Goal: Transaction & Acquisition: Purchase product/service

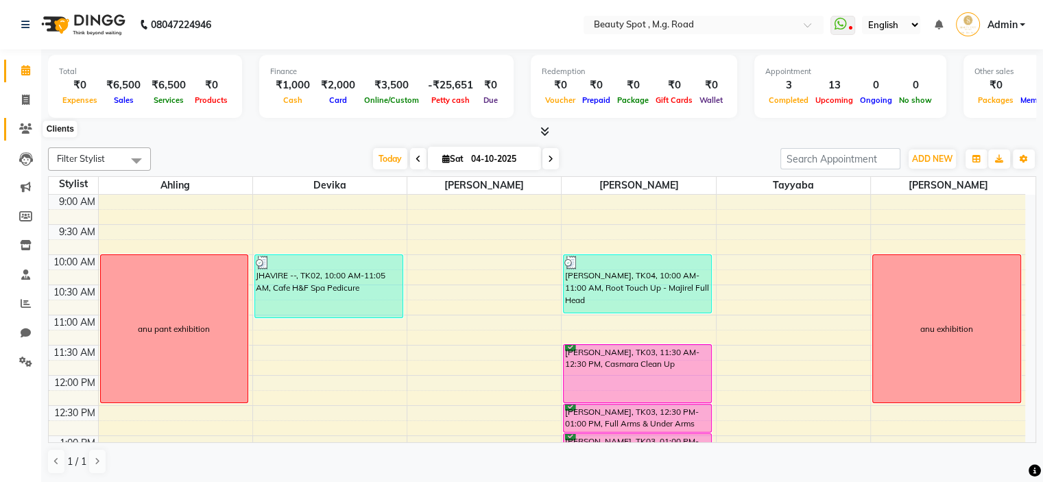
click at [24, 132] on icon at bounding box center [25, 128] width 13 height 10
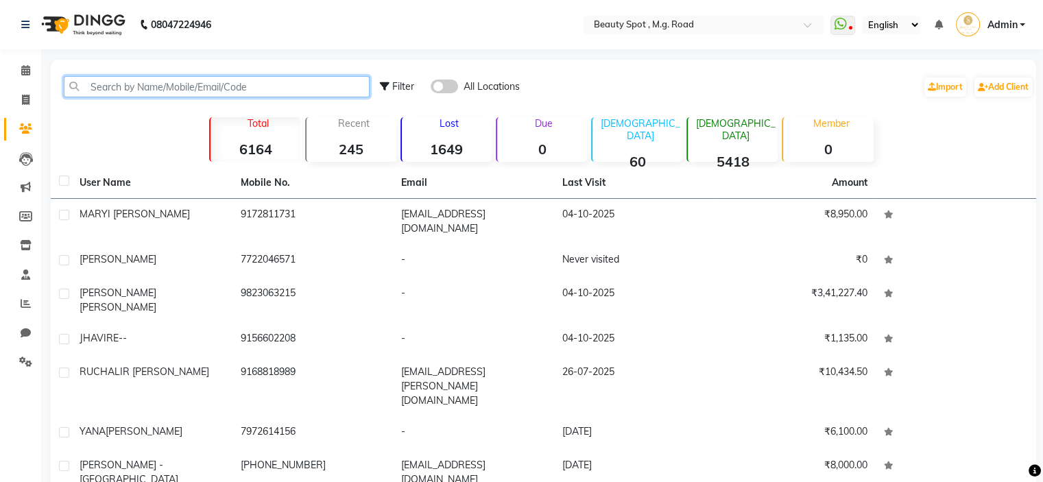
click at [141, 87] on input "text" at bounding box center [217, 86] width 306 height 21
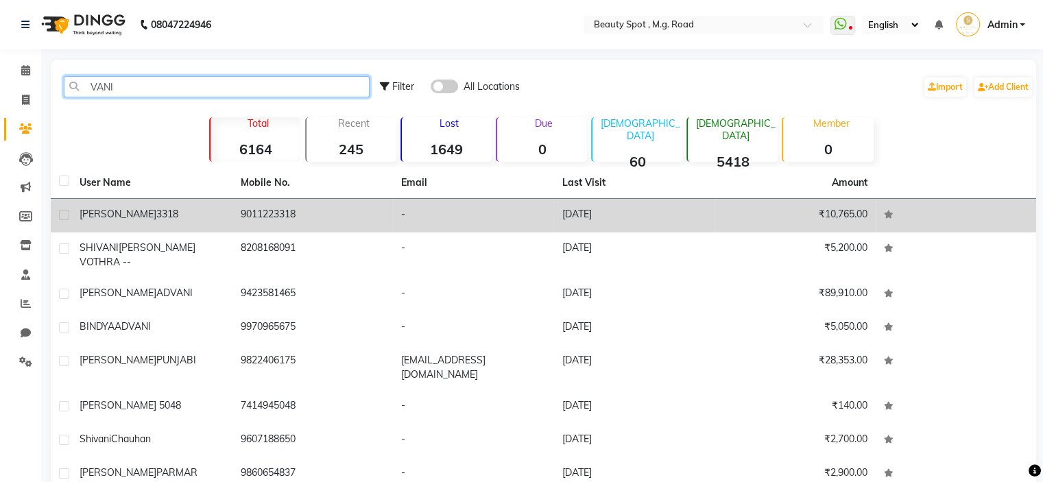
type input "VANI"
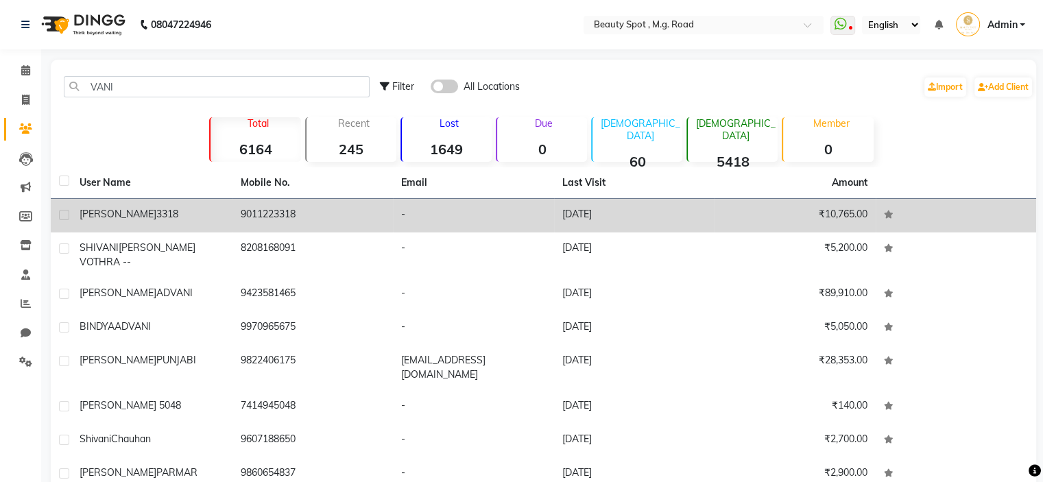
click at [280, 204] on td "9011223318" at bounding box center [312, 216] width 161 height 34
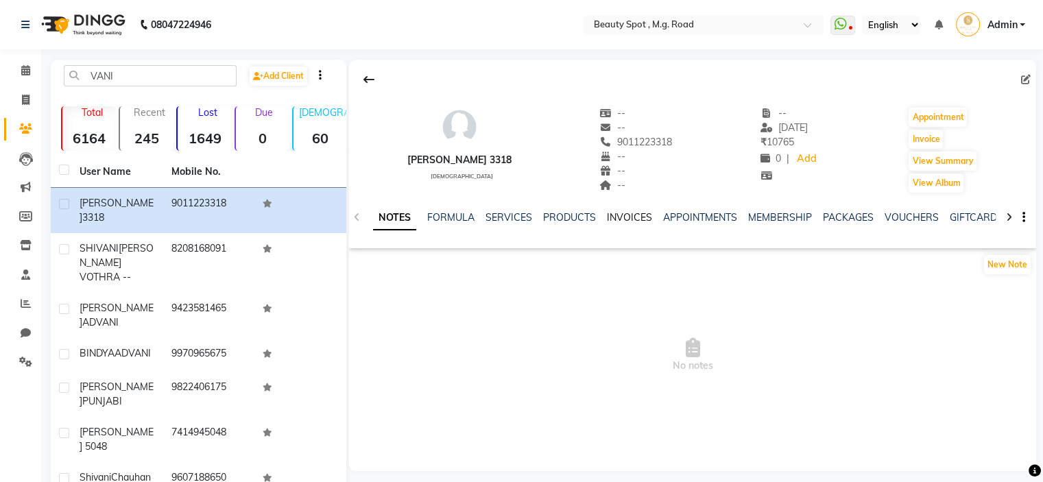
click at [618, 215] on link "INVOICES" at bounding box center [629, 217] width 45 height 12
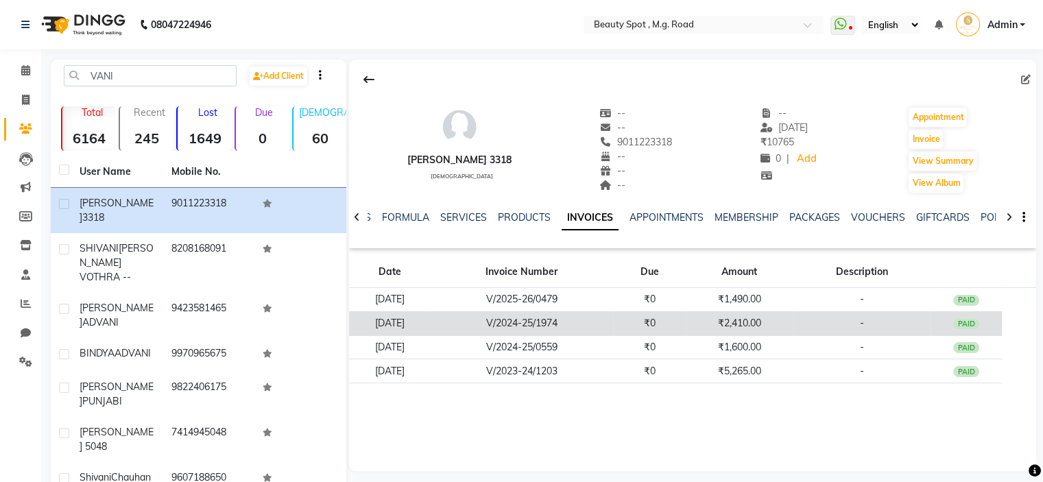
click at [603, 323] on td "V/2024-25/1974" at bounding box center [521, 323] width 183 height 24
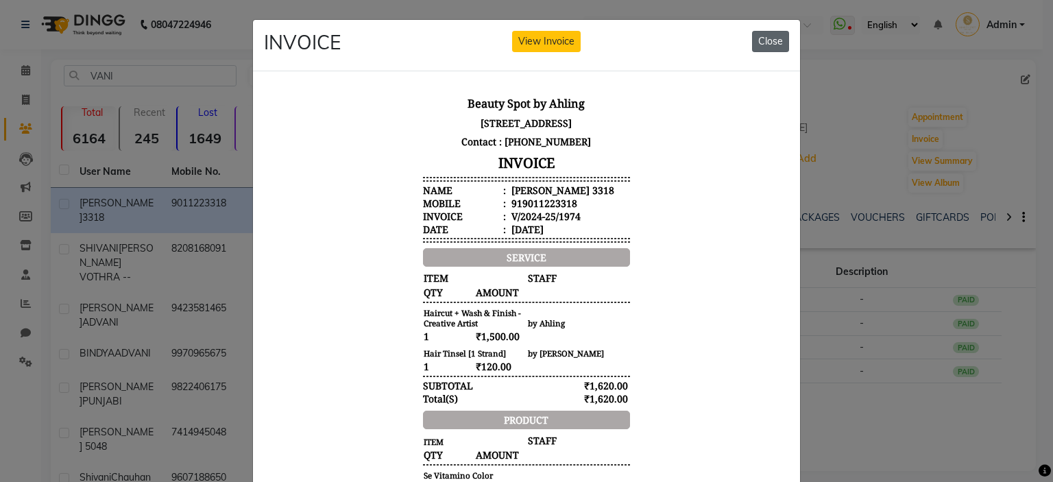
click at [752, 39] on button "Close" at bounding box center [770, 41] width 37 height 21
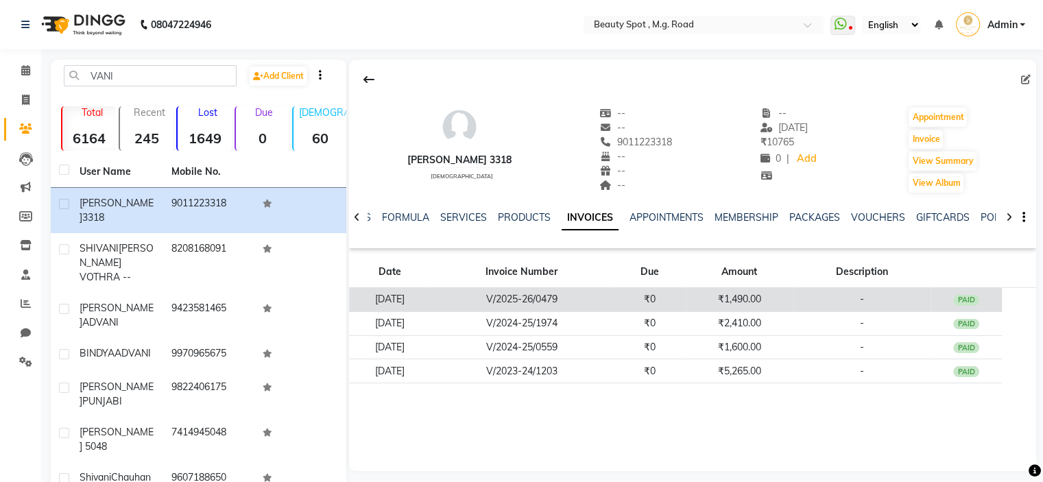
click at [536, 302] on td "V/2025-26/0479" at bounding box center [521, 300] width 183 height 24
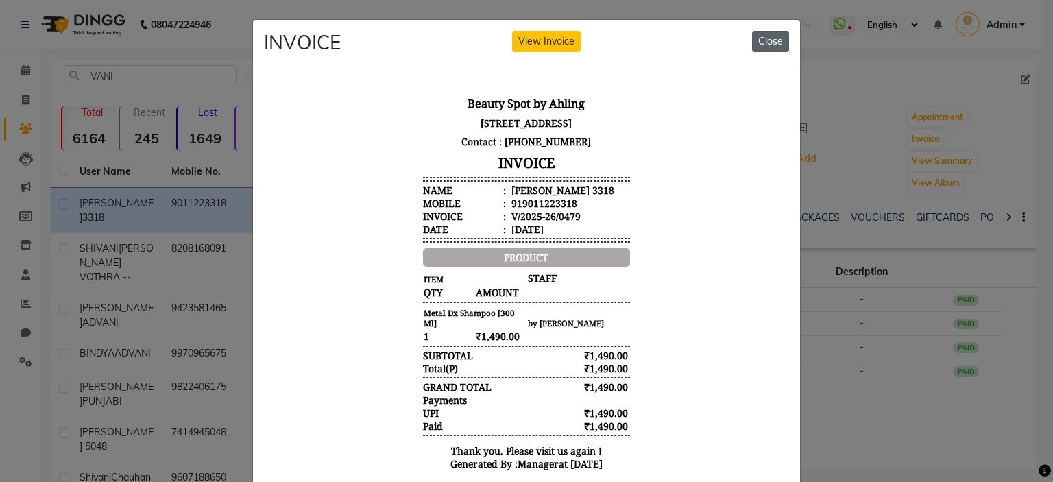
click at [769, 45] on button "Close" at bounding box center [770, 41] width 37 height 21
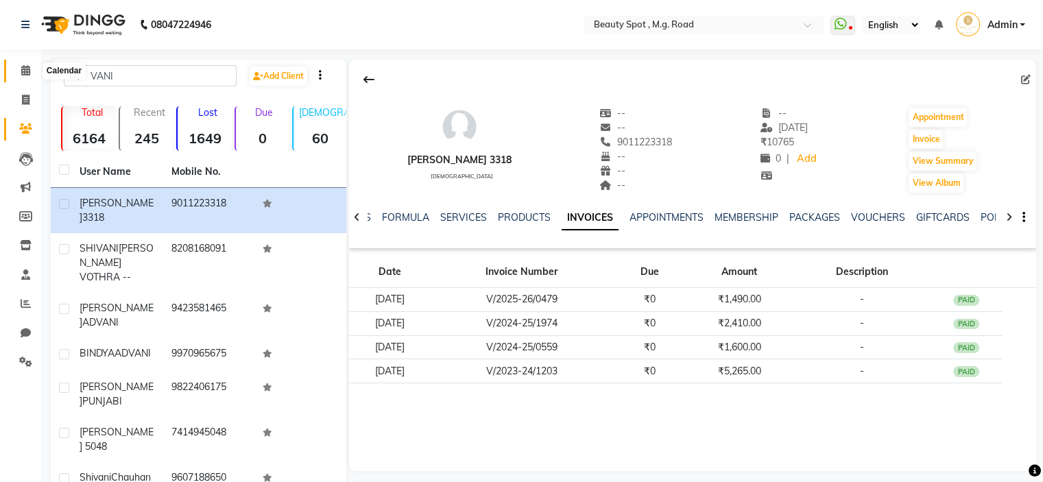
click at [26, 68] on icon at bounding box center [25, 70] width 9 height 10
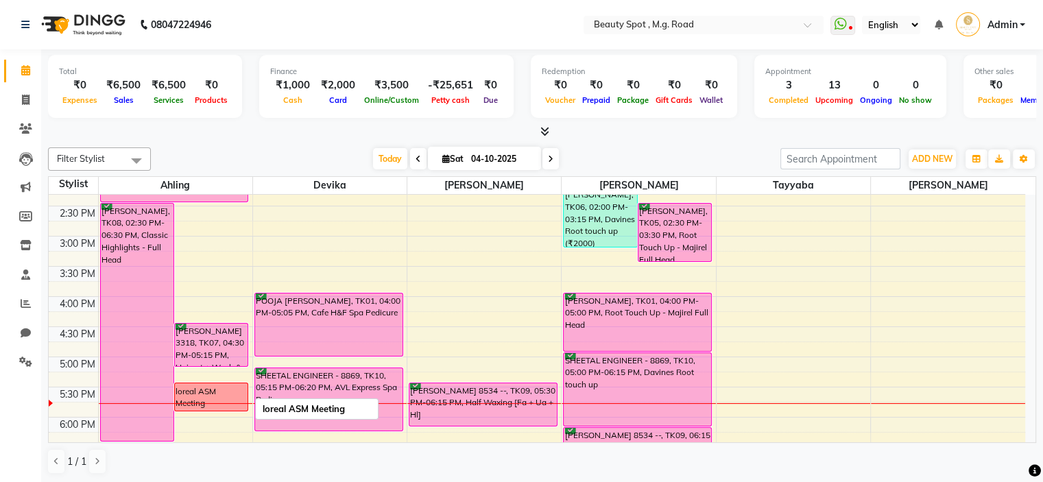
scroll to position [343, 0]
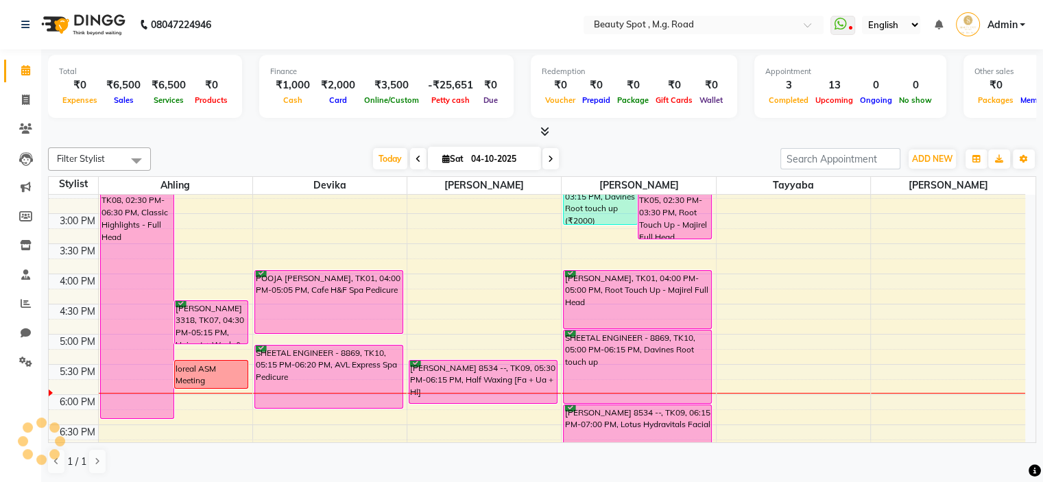
click at [509, 160] on input "04-10-2025" at bounding box center [501, 159] width 69 height 21
click at [479, 156] on input "04-10-2025" at bounding box center [501, 159] width 69 height 21
select select "10"
select select "2025"
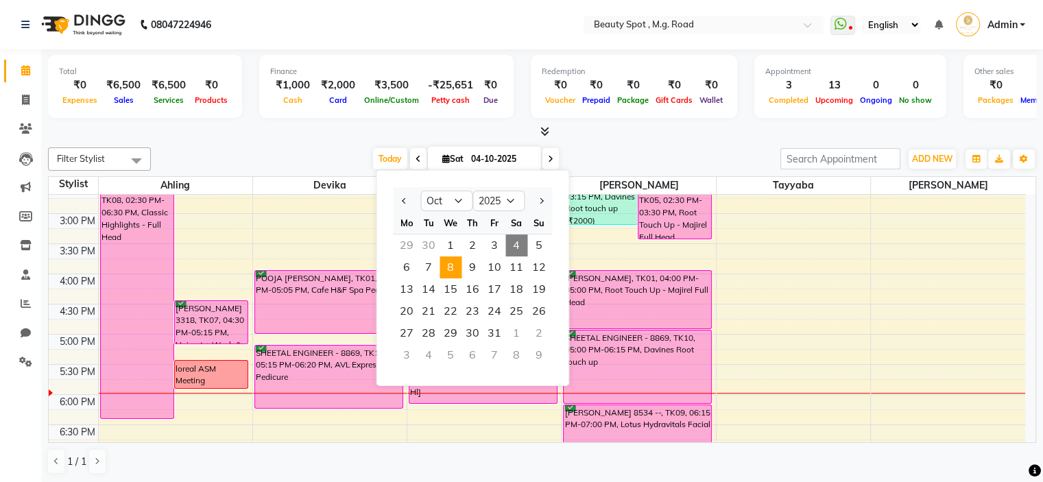
click at [452, 264] on span "8" at bounding box center [450, 267] width 22 height 22
type input "[DATE]"
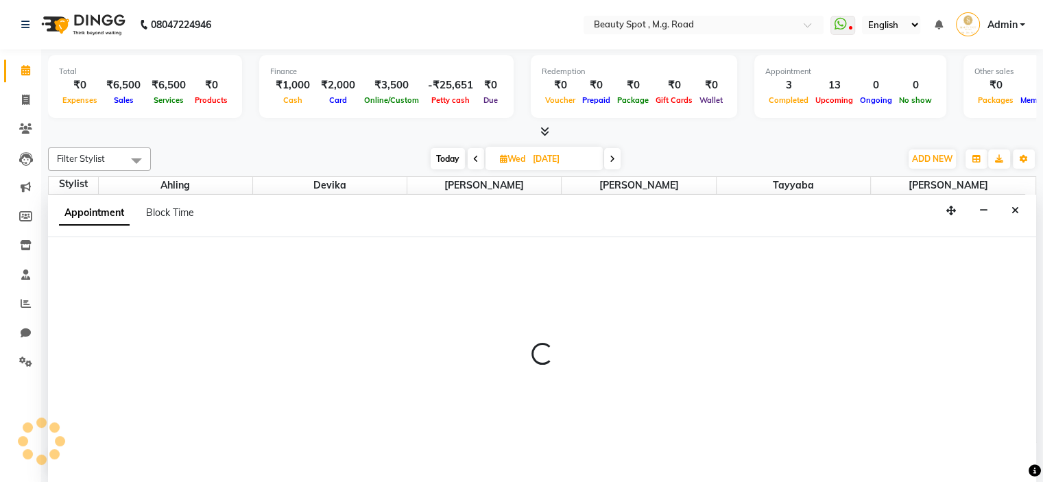
scroll to position [0, 0]
select select "63580"
select select "tentative"
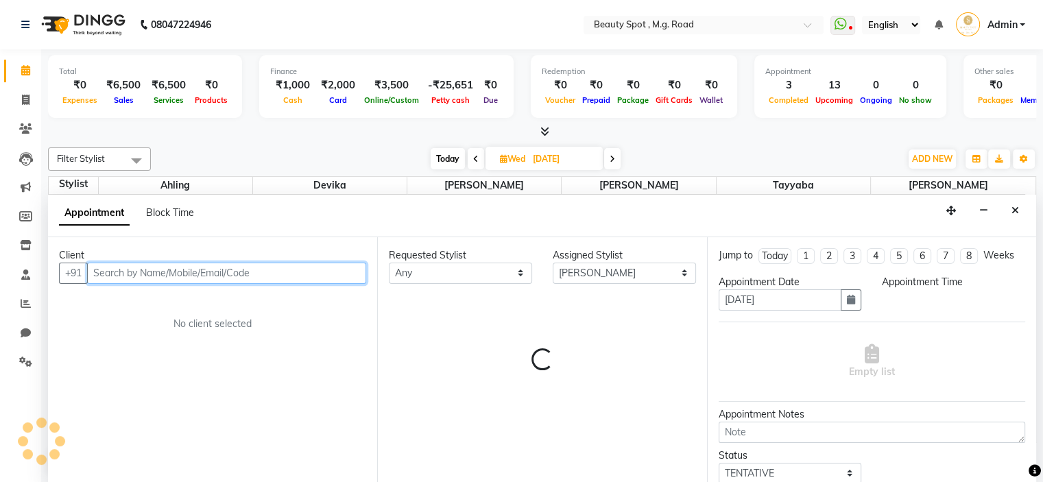
select select "600"
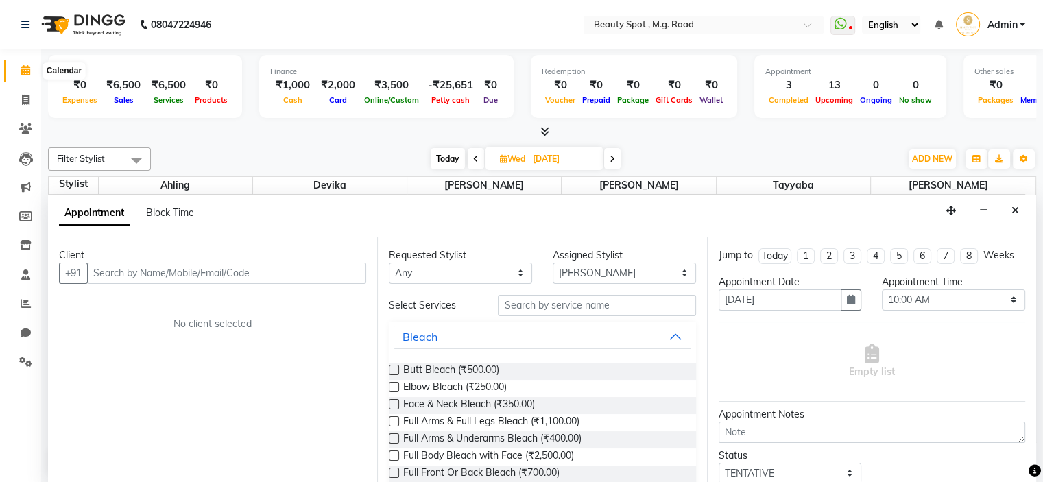
click at [26, 69] on icon at bounding box center [25, 70] width 9 height 10
click at [27, 71] on icon at bounding box center [25, 70] width 9 height 10
click at [27, 97] on icon at bounding box center [26, 100] width 8 height 10
select select "service"
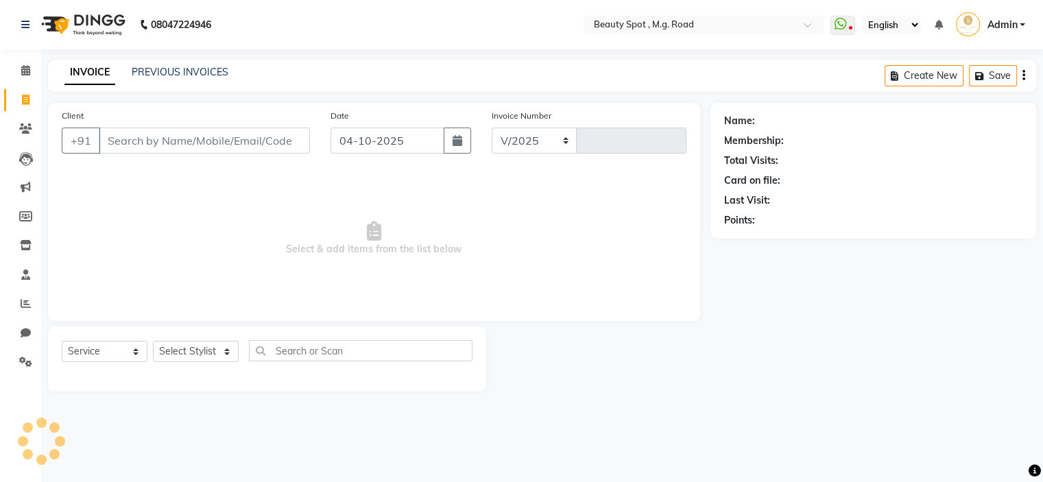
select select "7357"
type input "0815"
click at [24, 71] on icon at bounding box center [25, 70] width 9 height 10
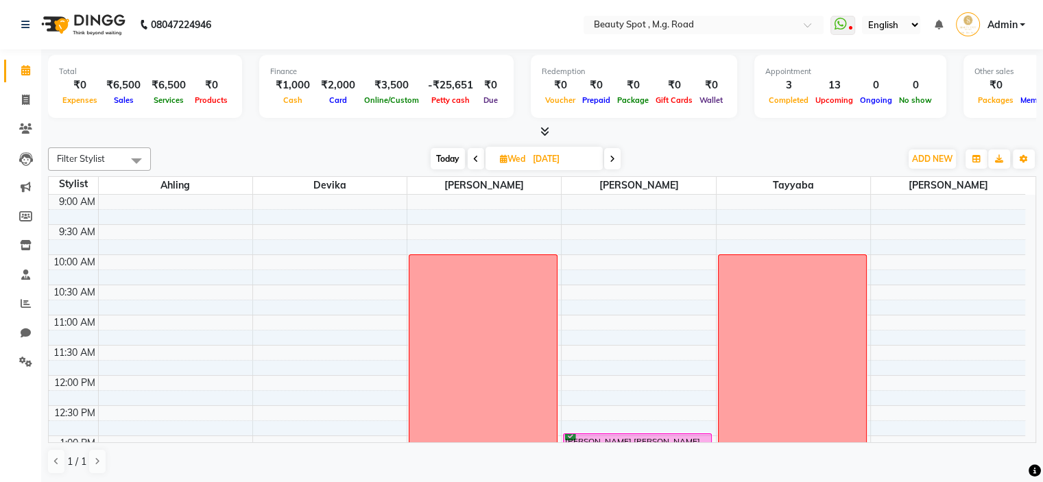
click at [560, 162] on input "[DATE]" at bounding box center [563, 159] width 69 height 21
select select "10"
select select "2025"
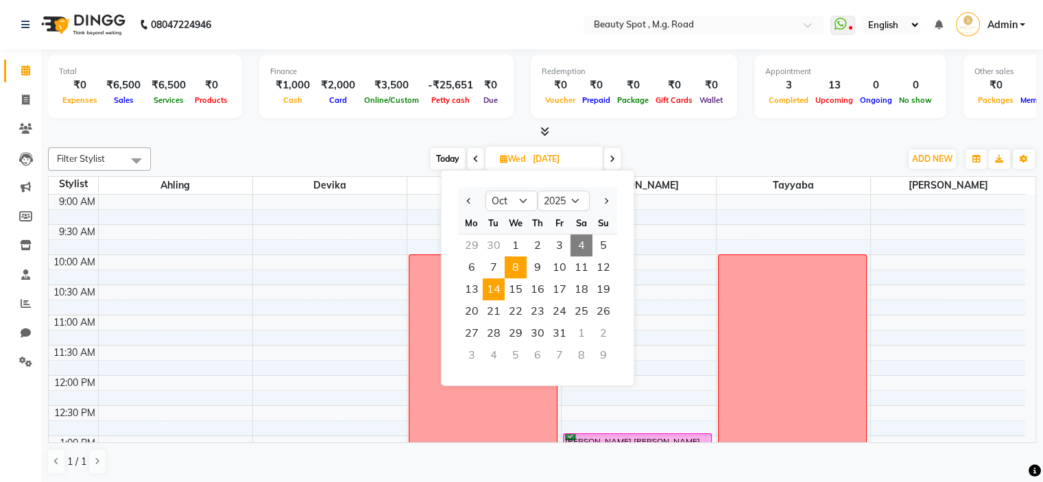
click at [494, 292] on span "14" at bounding box center [494, 289] width 22 height 22
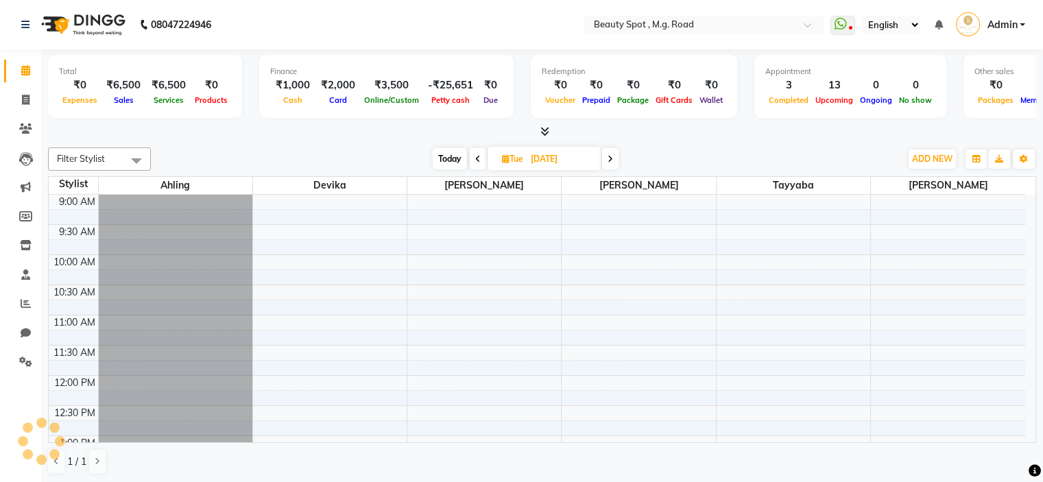
scroll to position [409, 0]
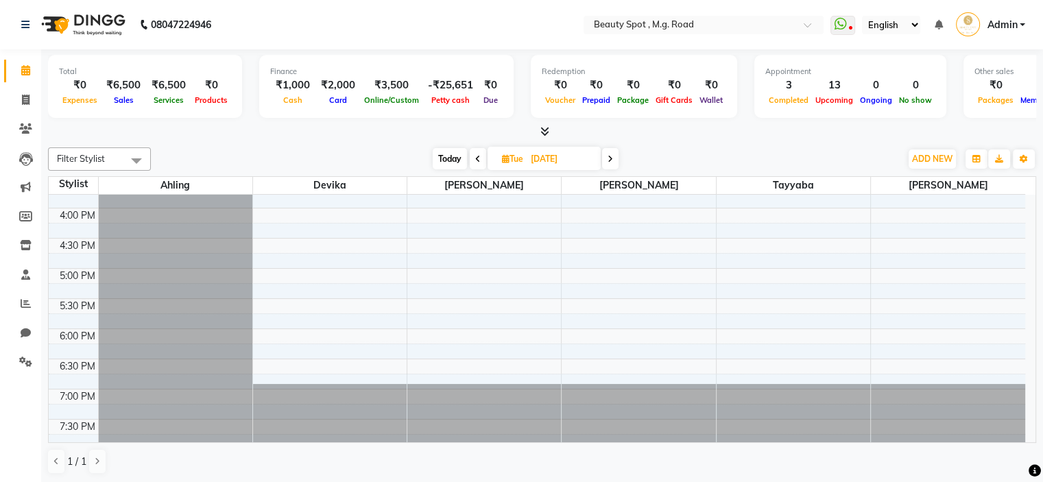
click at [612, 158] on icon at bounding box center [609, 159] width 5 height 8
type input "[DATE]"
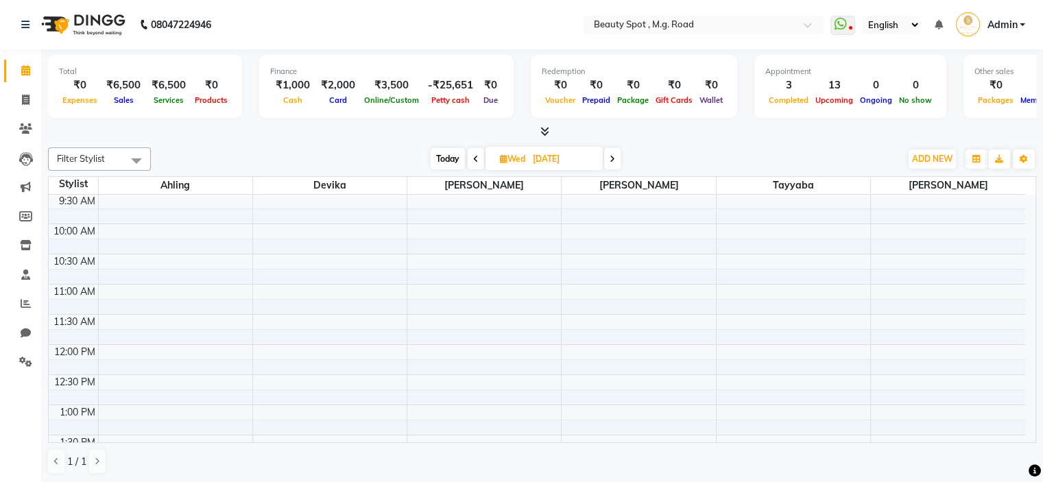
scroll to position [0, 0]
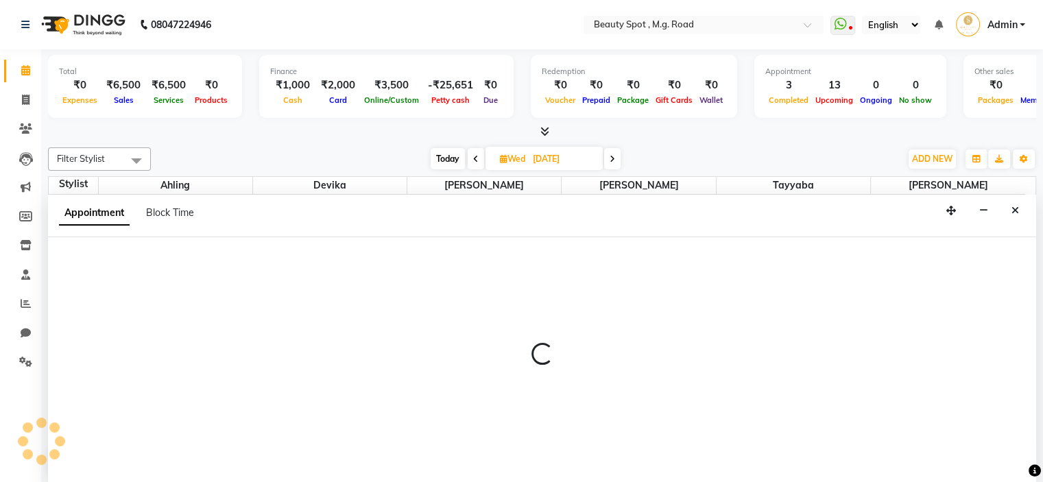
select select "71897"
select select "690"
select select "tentative"
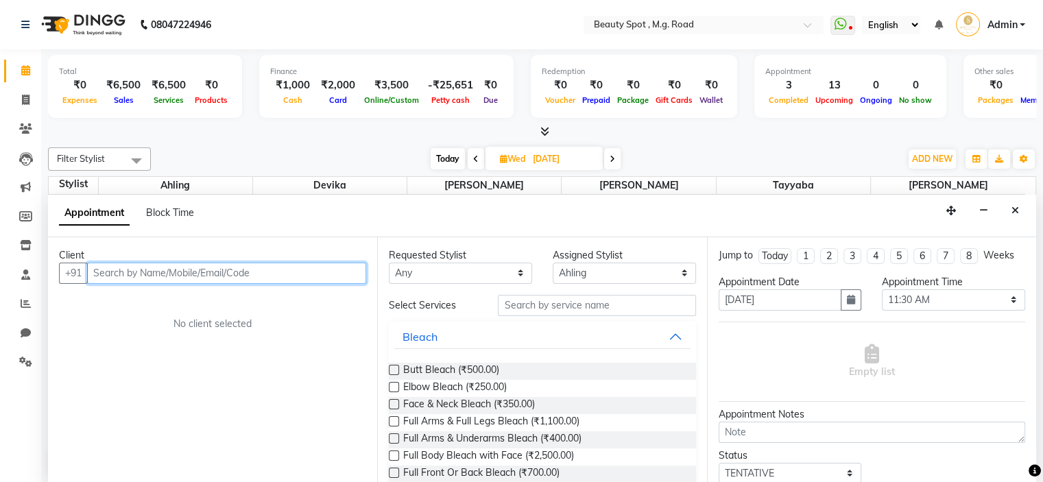
click at [274, 268] on input "text" at bounding box center [226, 273] width 279 height 21
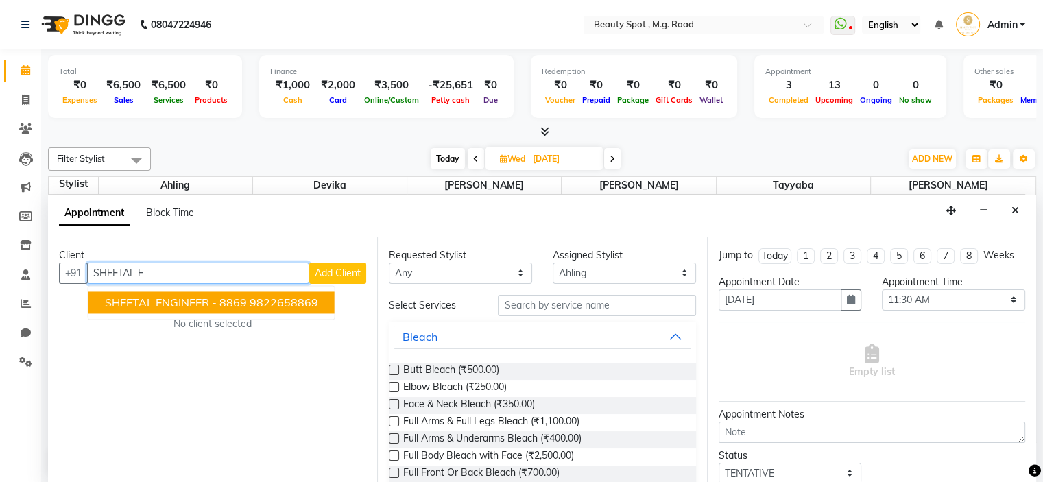
click at [192, 299] on span "SHEETAL ENGINEER - 8869" at bounding box center [176, 302] width 142 height 14
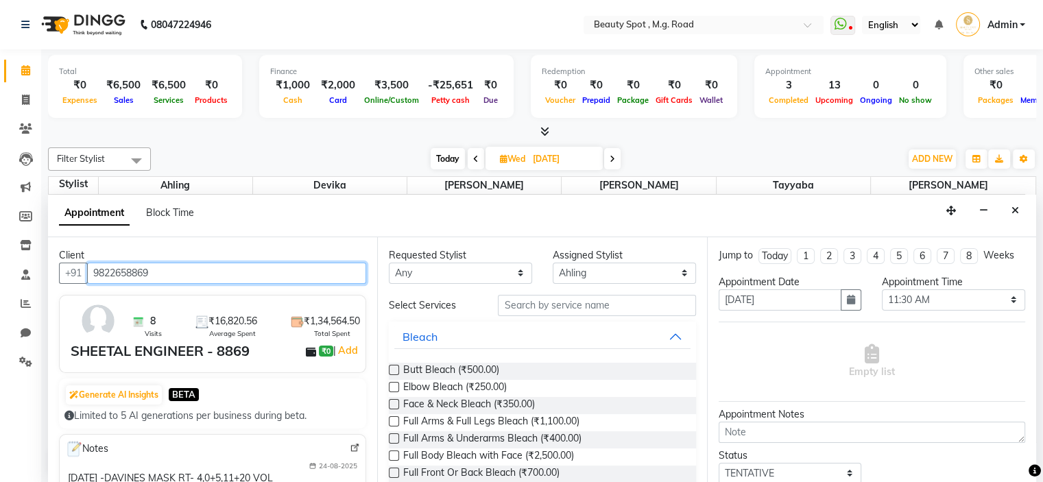
type input "9822658869"
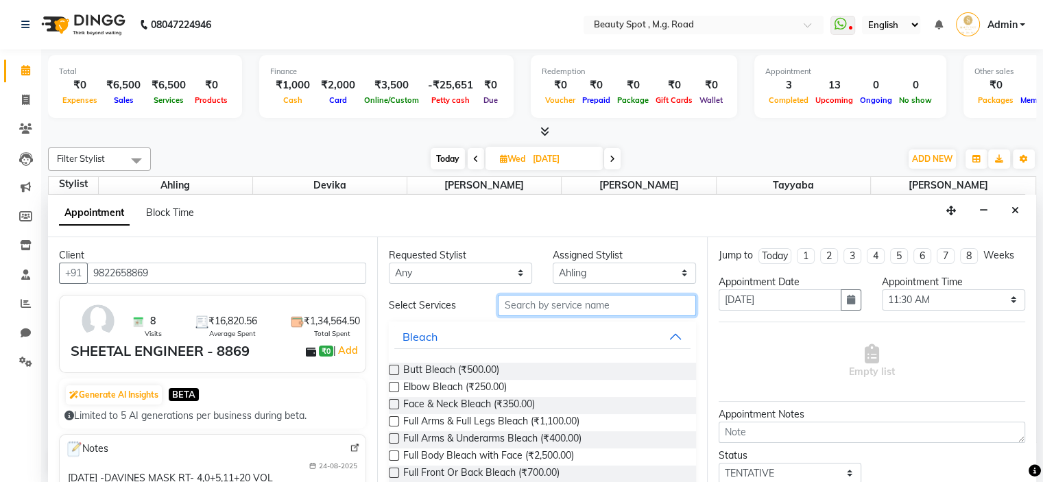
click at [621, 304] on input "text" at bounding box center [596, 305] width 197 height 21
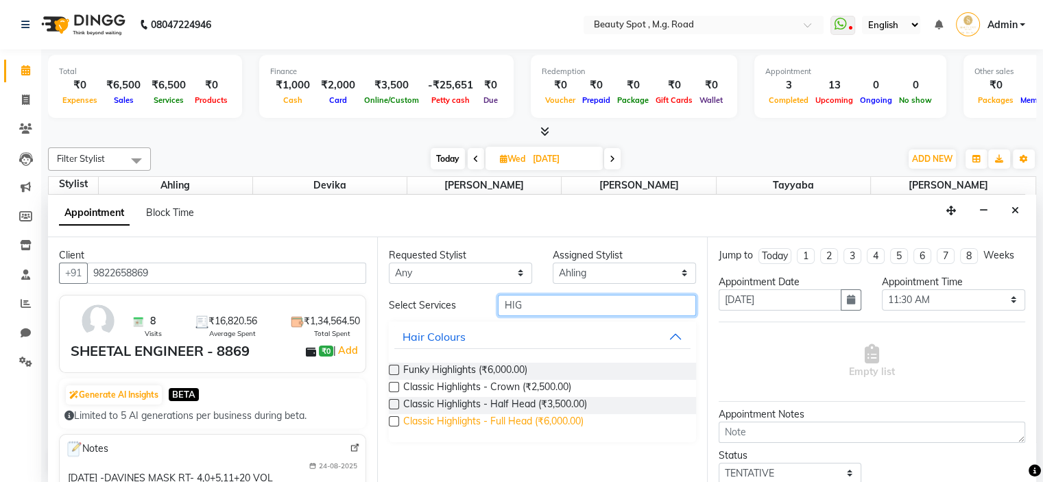
type input "HIG"
click at [461, 418] on span "Classic Highlights - Full Head (₹6,000.00)" at bounding box center [493, 422] width 180 height 17
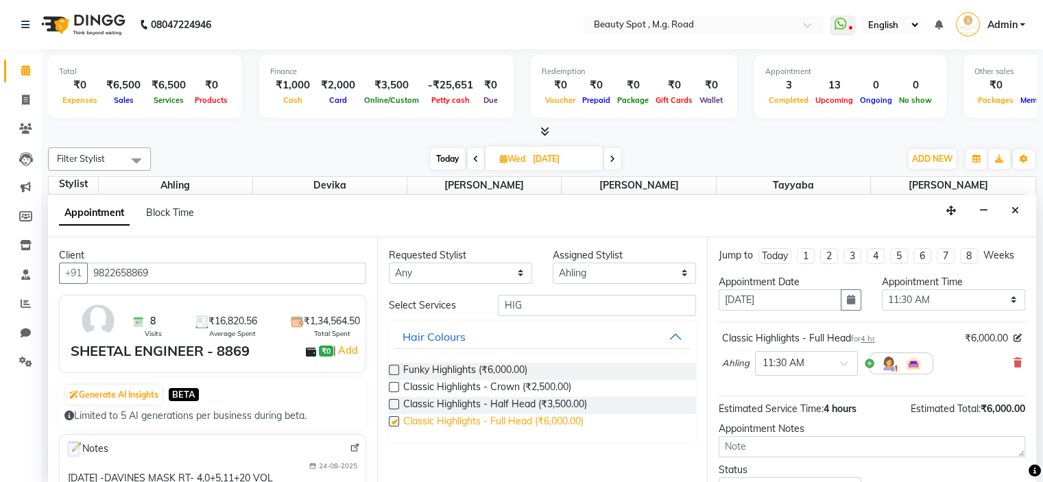
checkbox input "false"
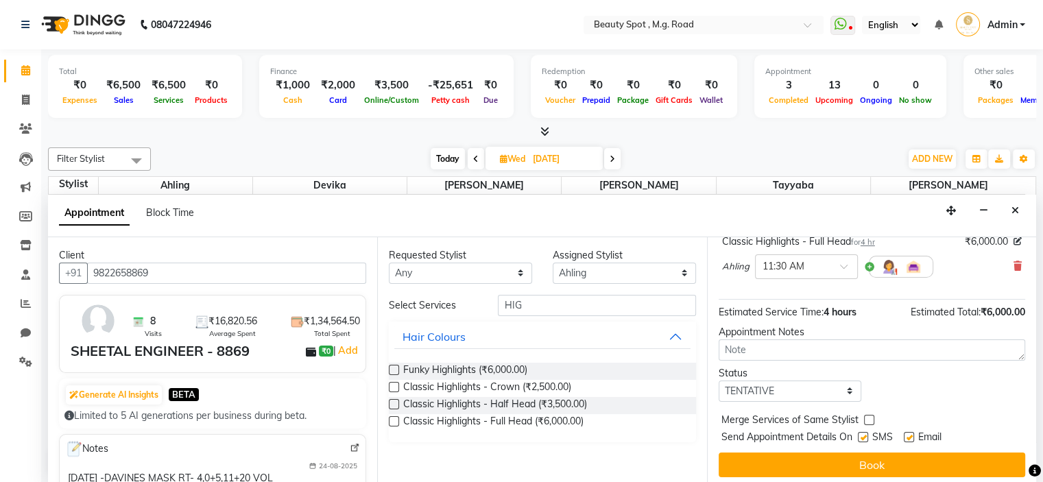
scroll to position [100, 0]
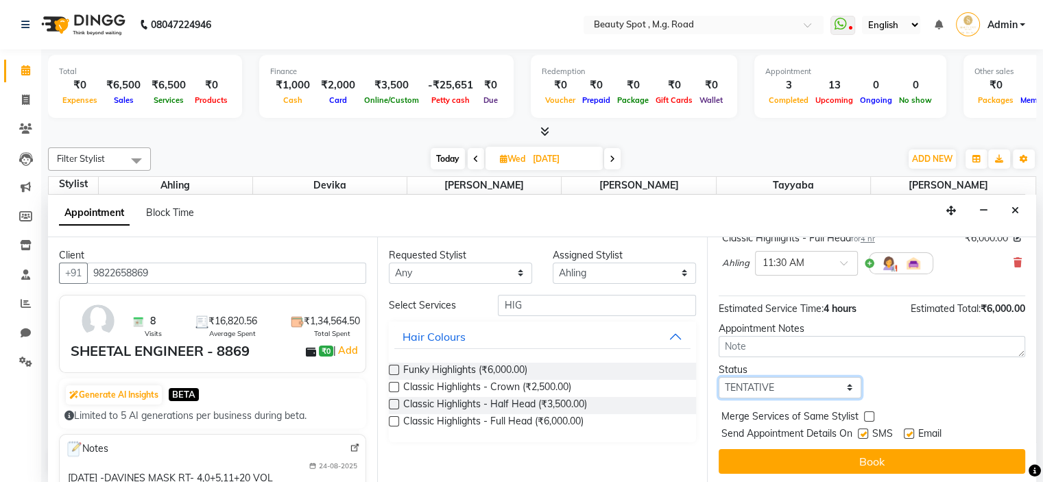
click at [747, 384] on select "Select TENTATIVE CONFIRM UPCOMING" at bounding box center [789, 387] width 143 height 21
select select "confirm booking"
click at [718, 377] on select "Select TENTATIVE CONFIRM UPCOMING" at bounding box center [789, 387] width 143 height 21
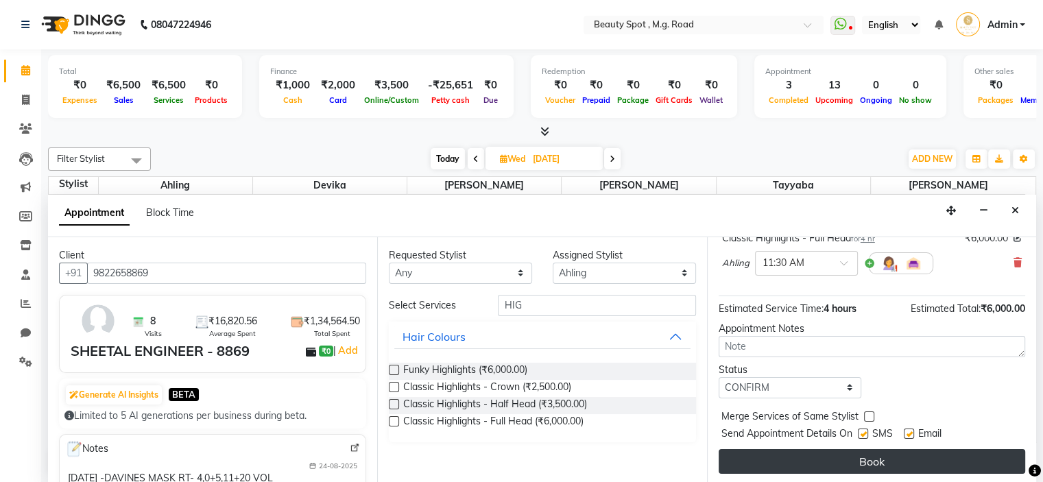
click at [869, 453] on button "Book" at bounding box center [871, 461] width 306 height 25
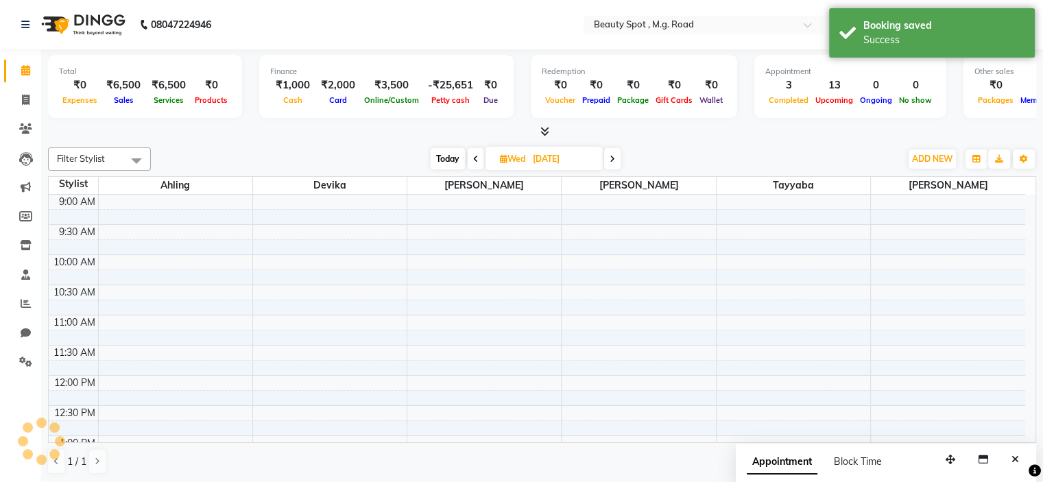
scroll to position [0, 0]
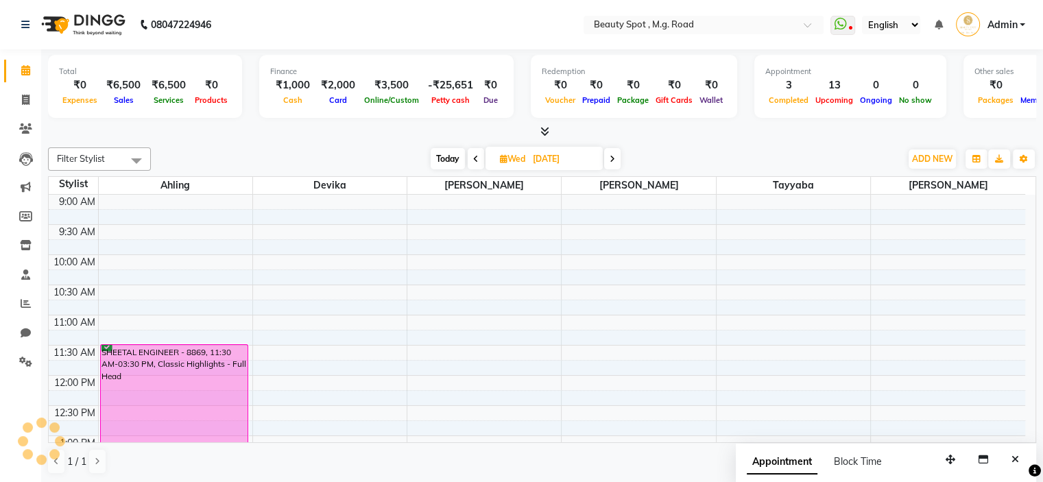
click at [548, 154] on input "[DATE]" at bounding box center [563, 159] width 69 height 21
select select "10"
select select "2025"
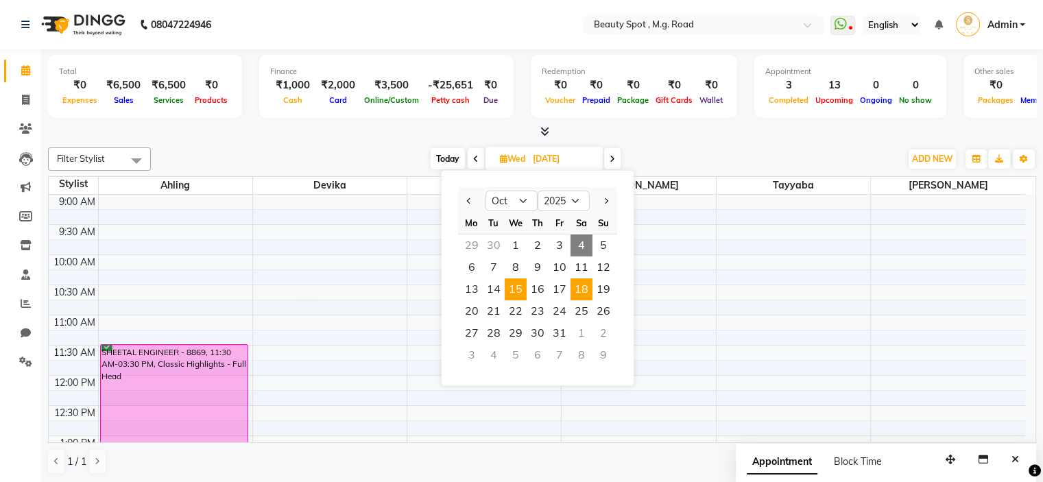
click at [579, 287] on span "18" at bounding box center [581, 289] width 22 height 22
type input "[DATE]"
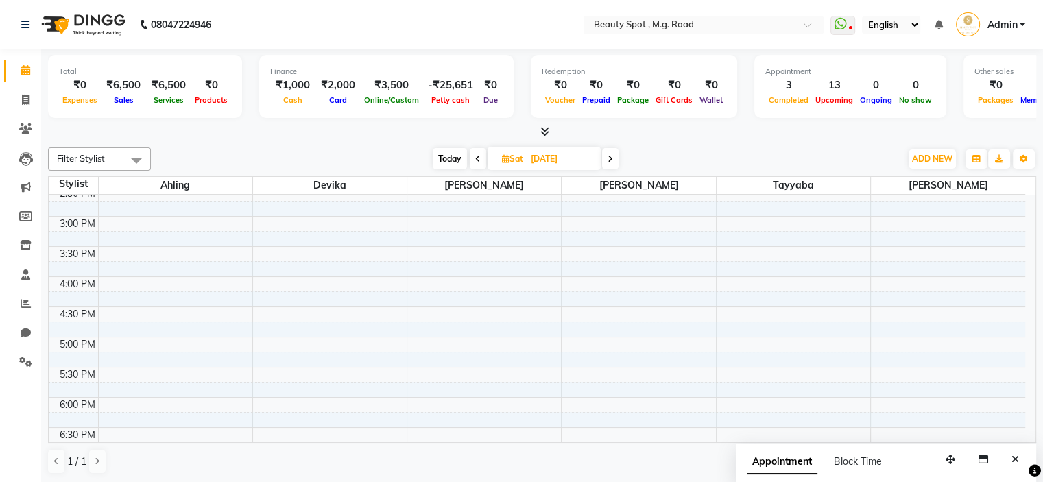
scroll to position [271, 0]
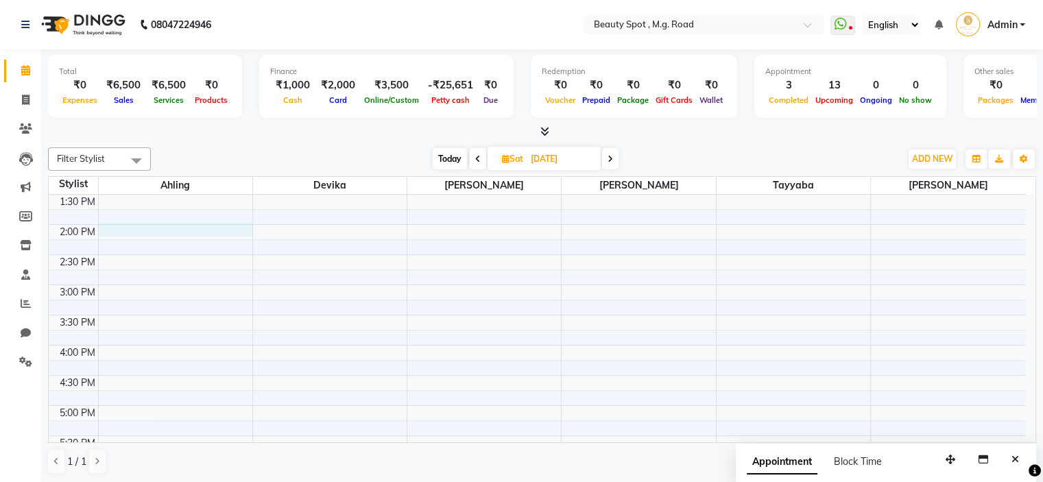
click at [146, 226] on div "9:00 AM 9:30 AM 10:00 AM 10:30 AM 11:00 AM 11:30 AM 12:00 PM 12:30 PM 1:00 PM 1…" at bounding box center [537, 254] width 976 height 663
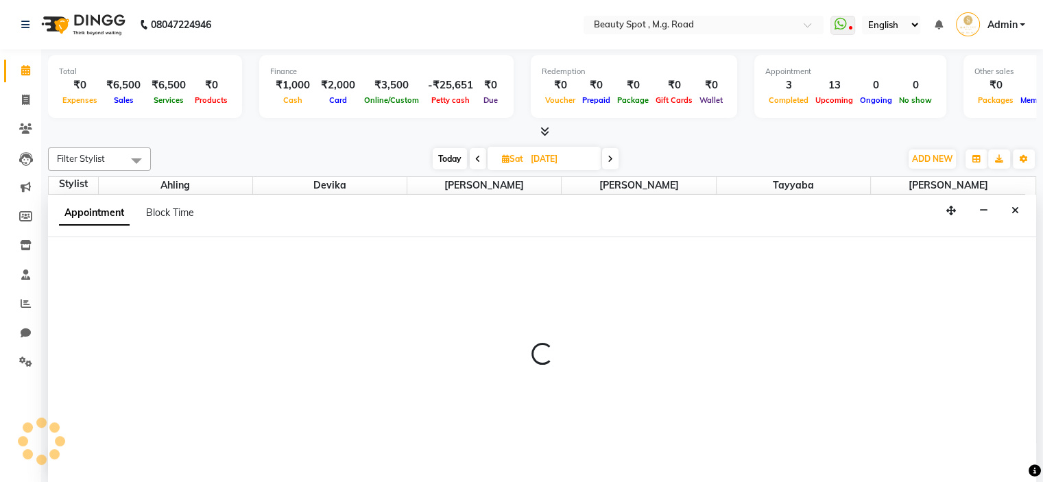
scroll to position [0, 0]
select select "71897"
select select "tentative"
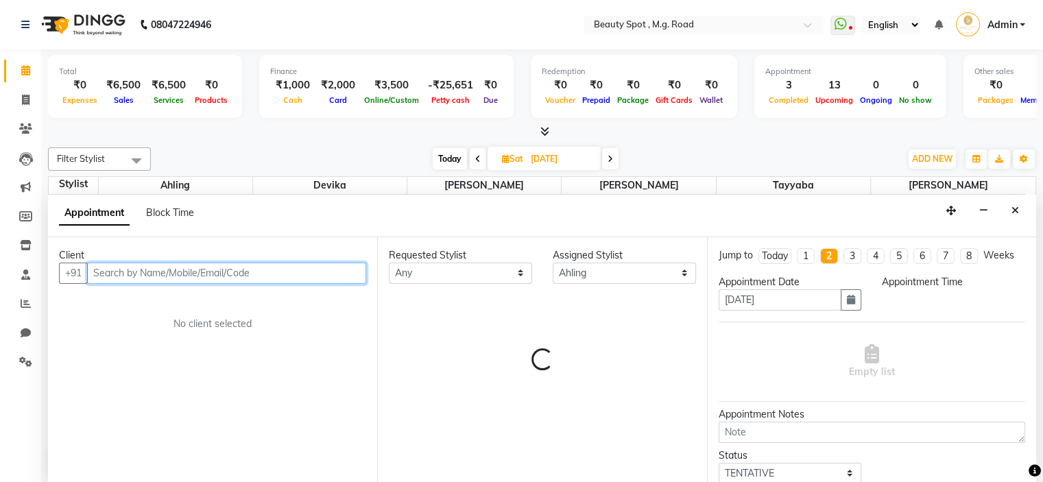
select select "840"
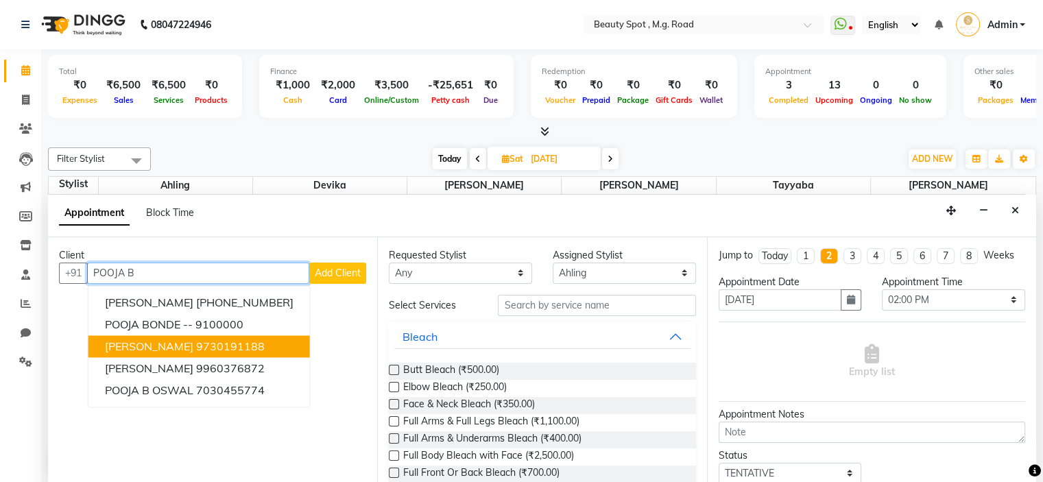
click at [160, 342] on span "[PERSON_NAME]" at bounding box center [149, 346] width 88 height 14
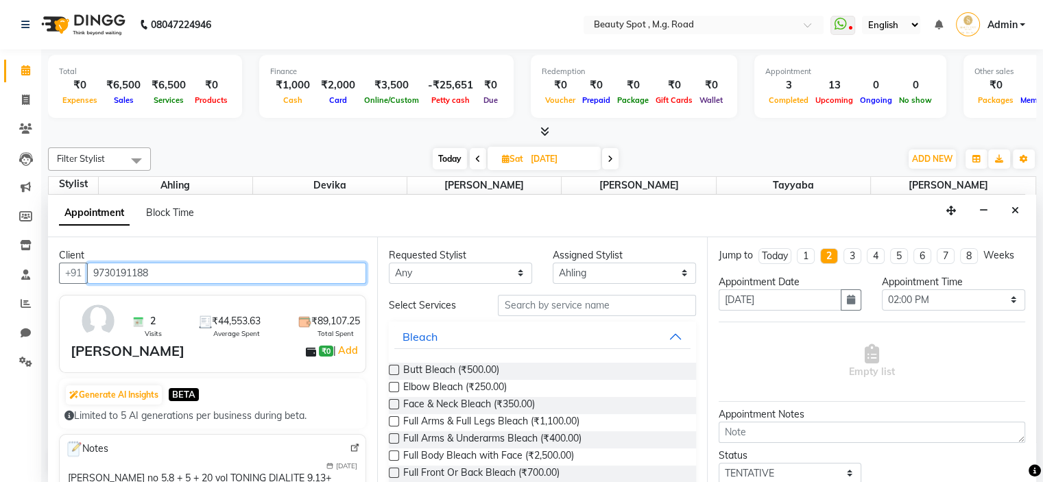
type input "9730191188"
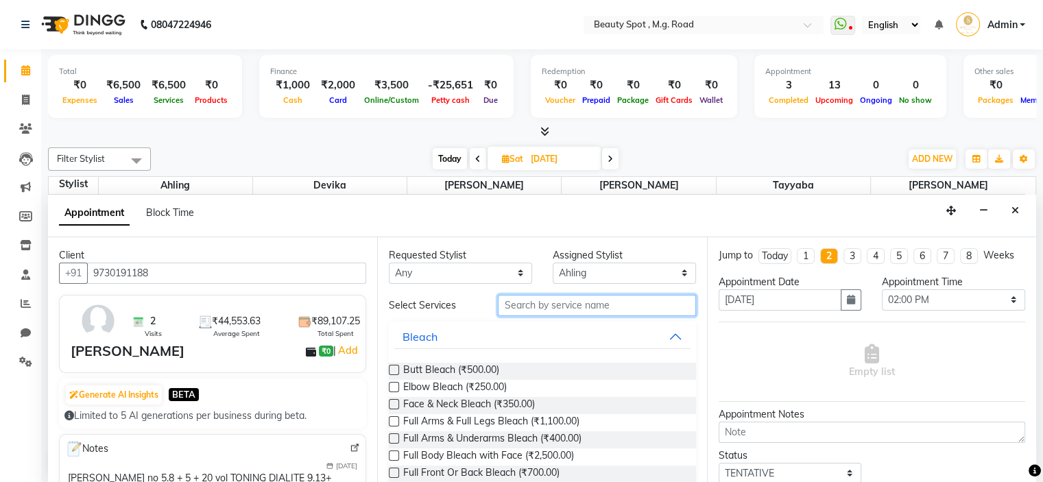
click at [618, 304] on input "text" at bounding box center [596, 305] width 197 height 21
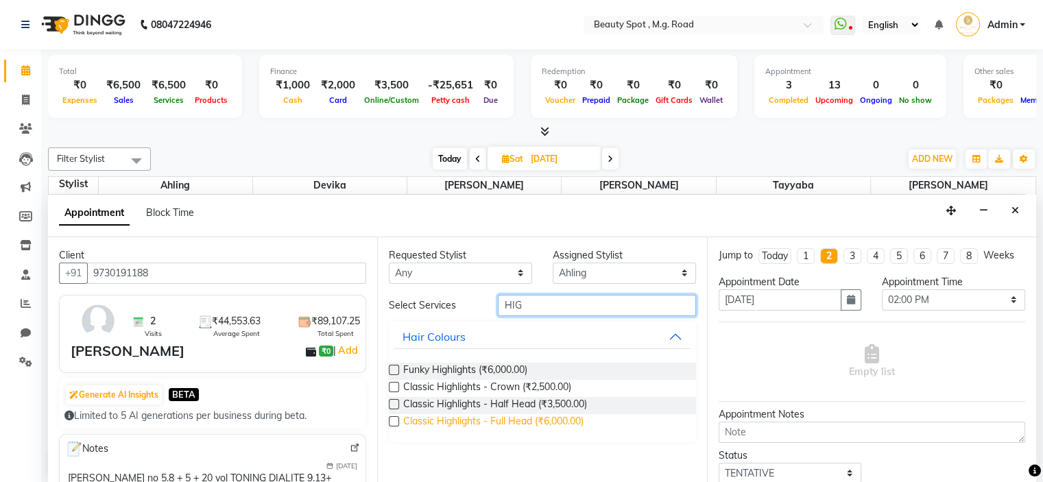
type input "HIG"
click at [467, 419] on span "Classic Highlights - Full Head (₹6,000.00)" at bounding box center [493, 422] width 180 height 17
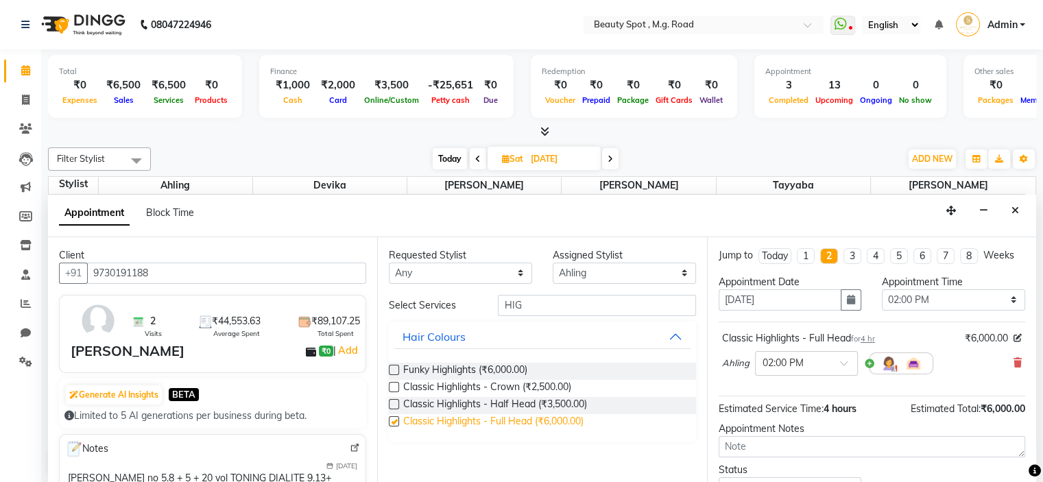
checkbox input "false"
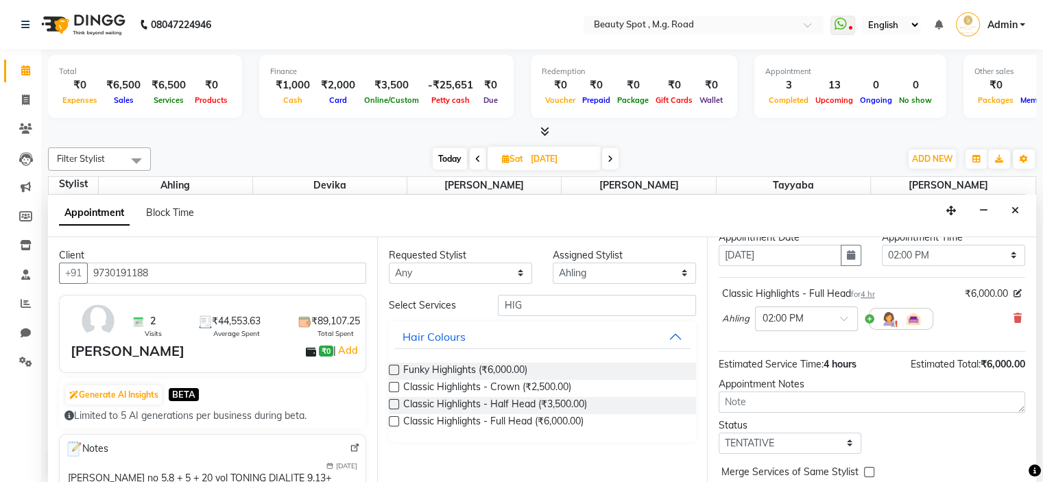
scroll to position [100, 0]
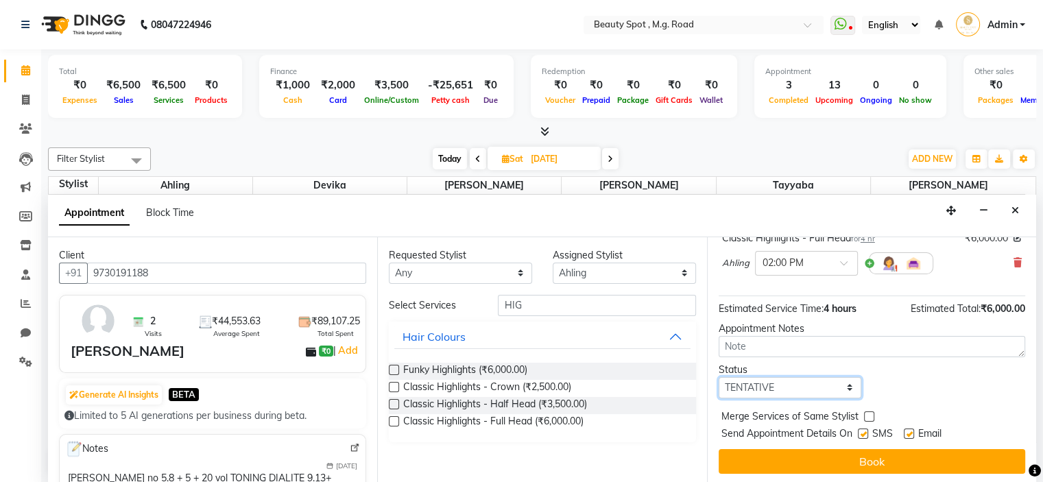
click at [740, 385] on select "Select TENTATIVE CONFIRM UPCOMING" at bounding box center [789, 387] width 143 height 21
select select "confirm booking"
click at [718, 377] on select "Select TENTATIVE CONFIRM UPCOMING" at bounding box center [789, 387] width 143 height 21
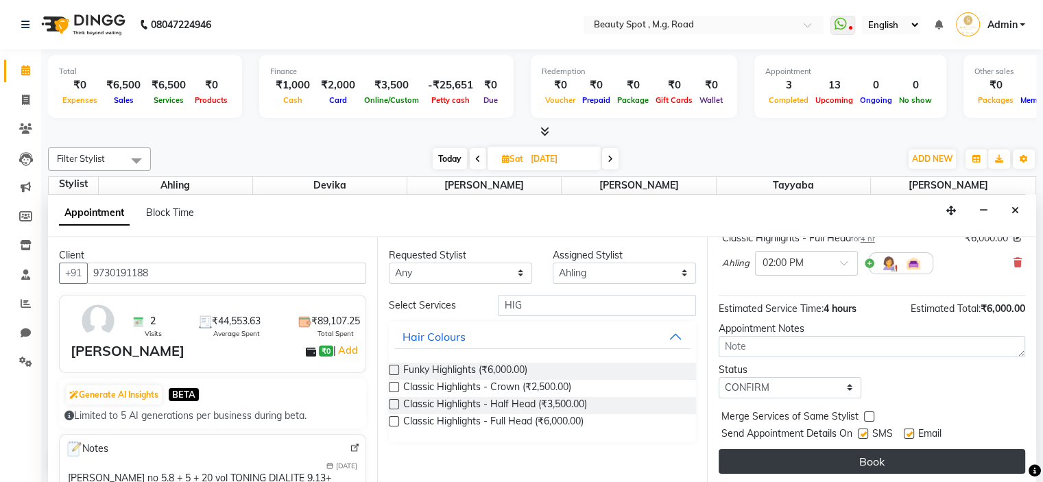
click at [869, 457] on button "Book" at bounding box center [871, 461] width 306 height 25
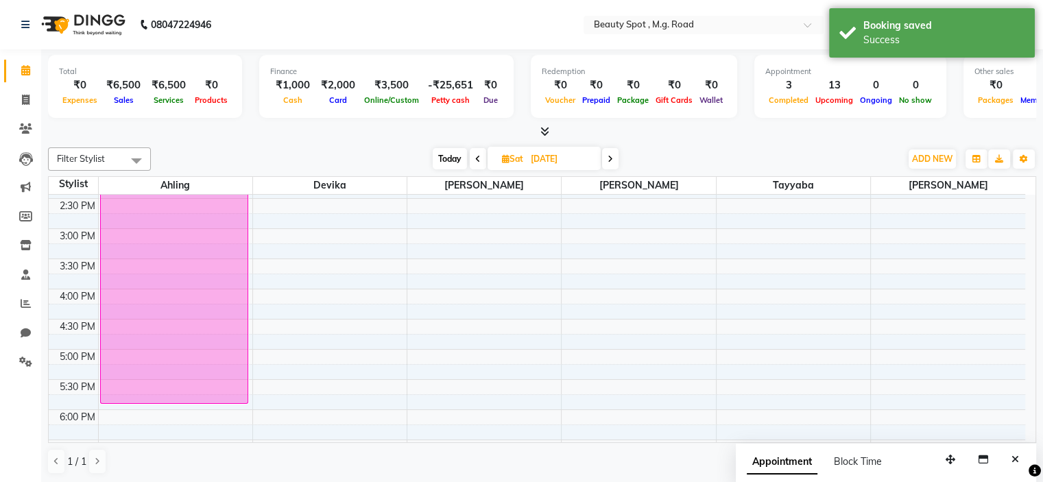
scroll to position [409, 0]
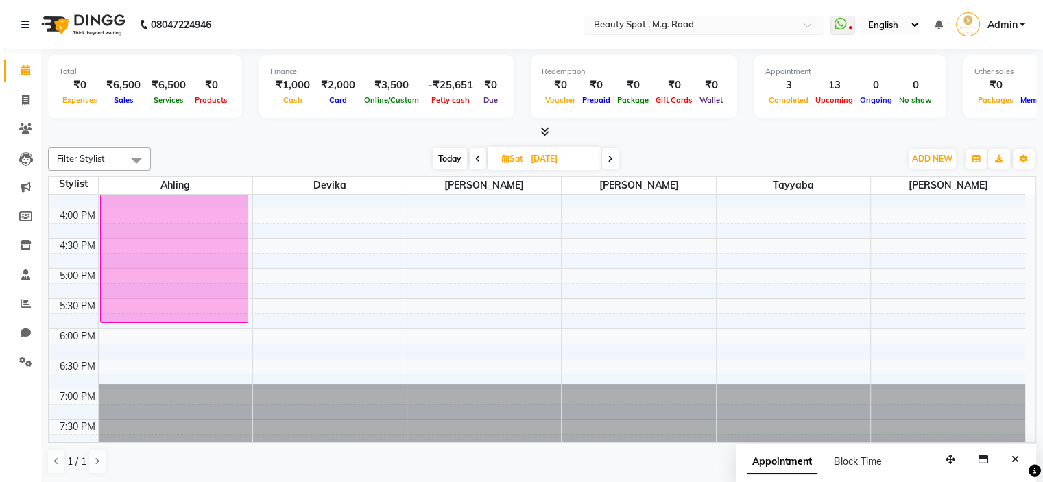
click at [658, 21] on input "text" at bounding box center [689, 26] width 199 height 14
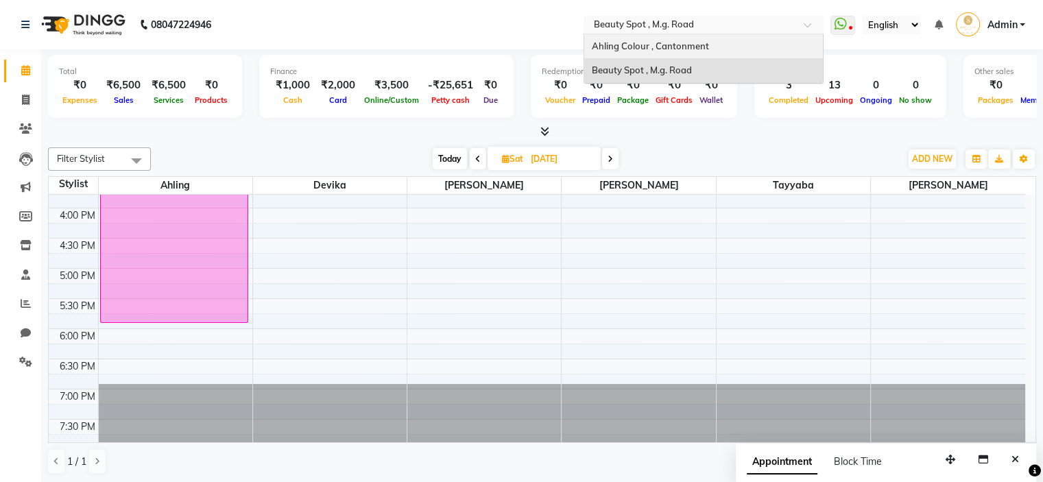
click at [636, 44] on span "Ahling Colour , Cantonment" at bounding box center [649, 45] width 117 height 11
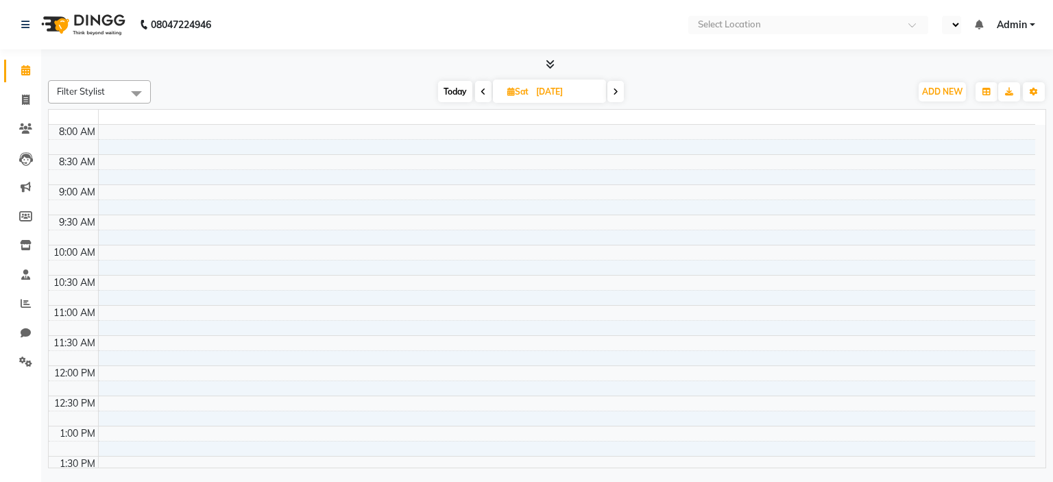
select select "en"
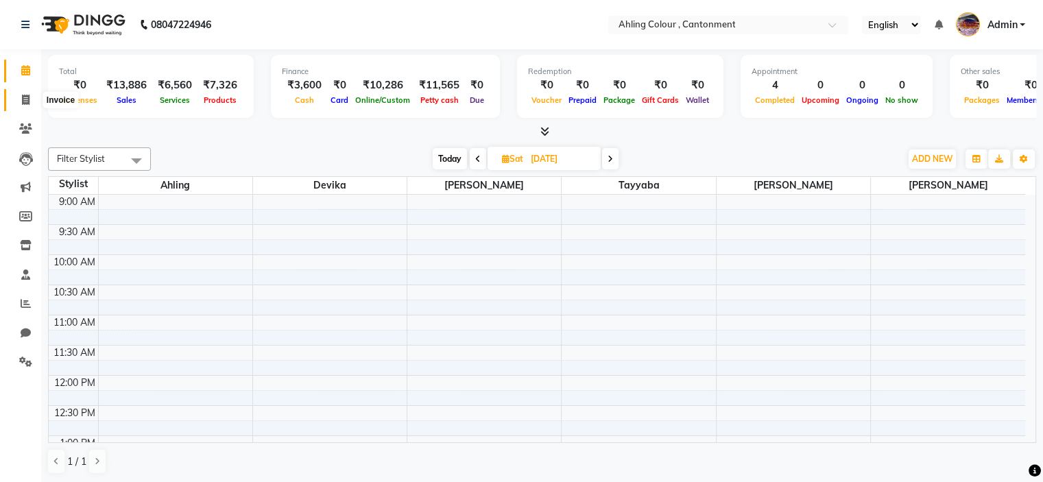
click at [25, 98] on icon at bounding box center [26, 100] width 8 height 10
select select "7830"
select select "service"
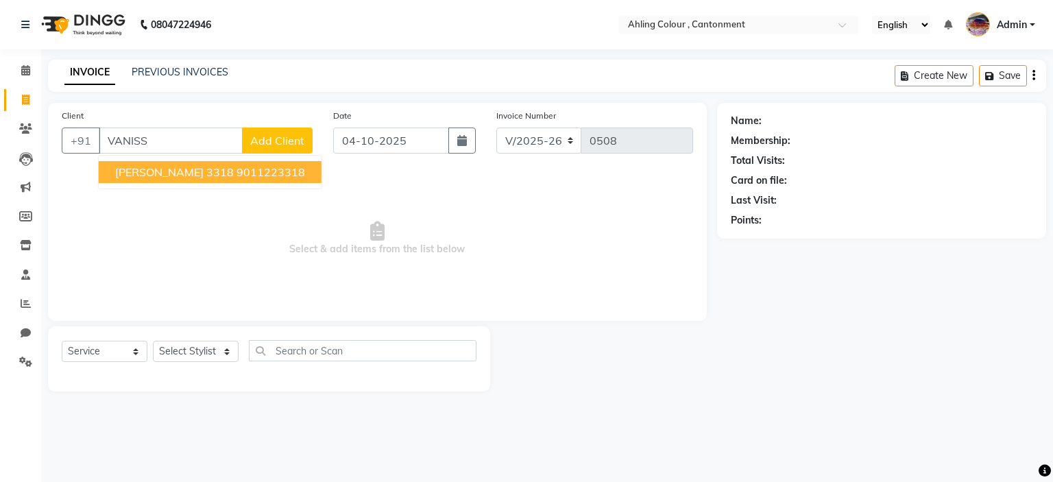
click at [237, 174] on ngb-highlight "9011223318" at bounding box center [271, 172] width 69 height 14
type input "9011223318"
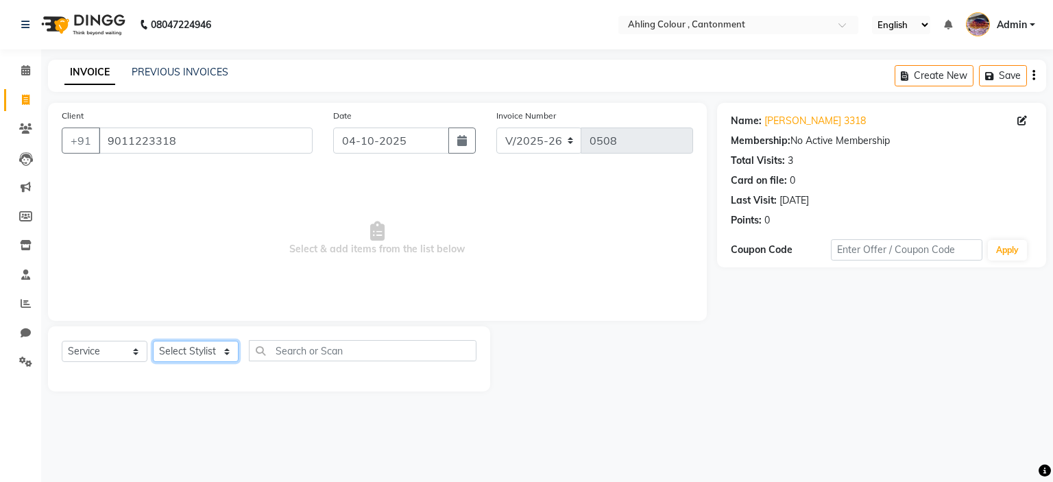
click at [178, 354] on select "Select Stylist Ahling Devika Sanu Sheela Tayyaba Yen" at bounding box center [196, 351] width 86 height 21
select select "72146"
click at [153, 341] on select "Select Stylist Ahling Devika Sanu Sheela Tayyaba Yen" at bounding box center [196, 351] width 86 height 21
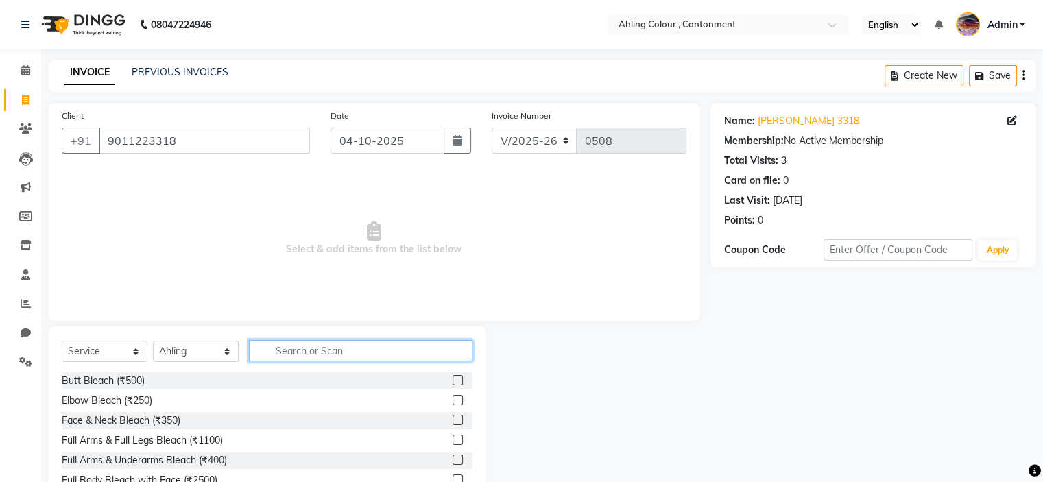
click at [374, 349] on input "text" at bounding box center [361, 350] width 224 height 21
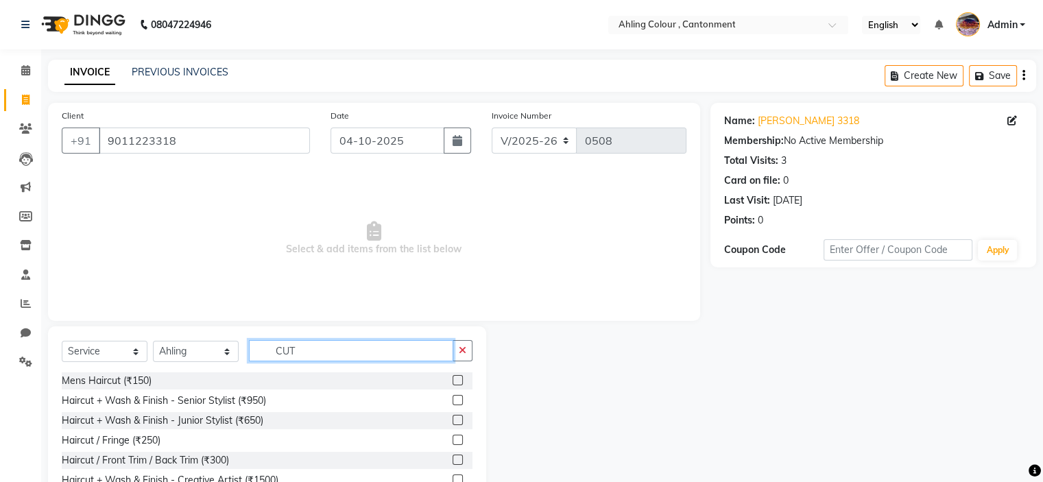
scroll to position [41, 0]
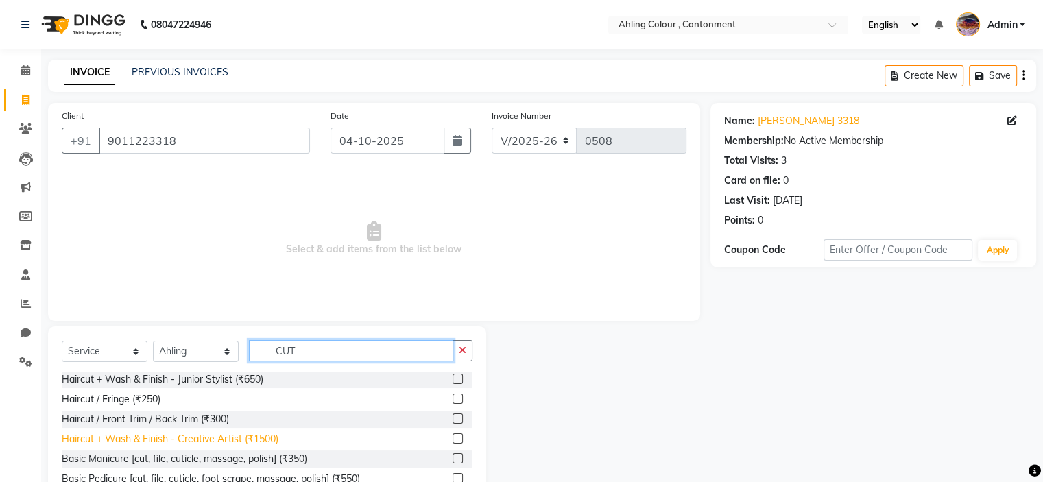
type input "CUT"
click at [200, 438] on div "Haircut + Wash & Finish - Creative Artist (₹1500)" at bounding box center [170, 439] width 217 height 14
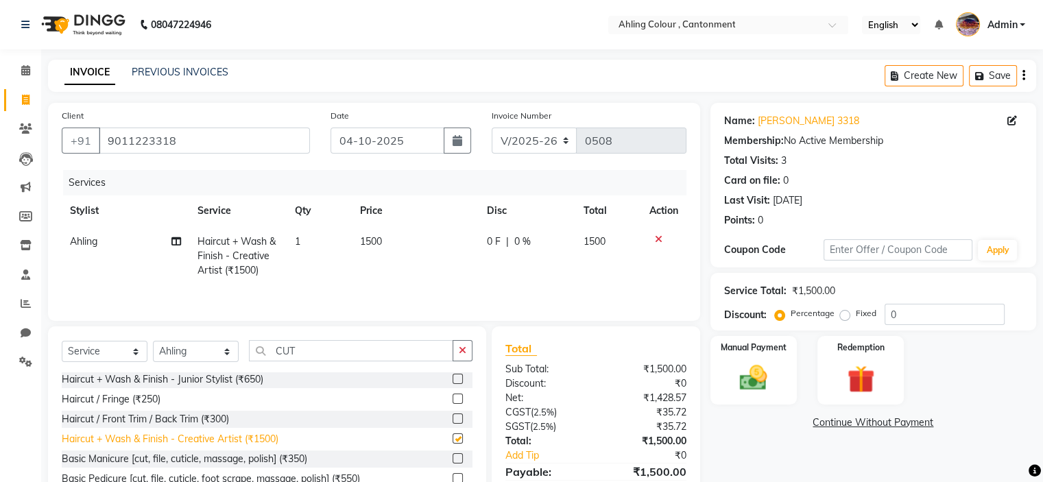
checkbox input "false"
click at [753, 369] on img at bounding box center [753, 378] width 46 height 33
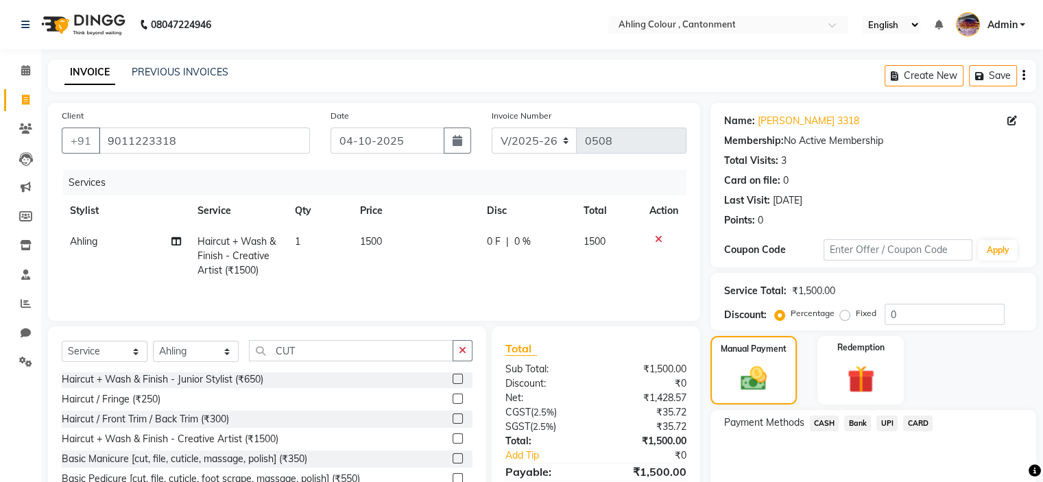
click at [885, 421] on span "UPI" at bounding box center [886, 423] width 21 height 16
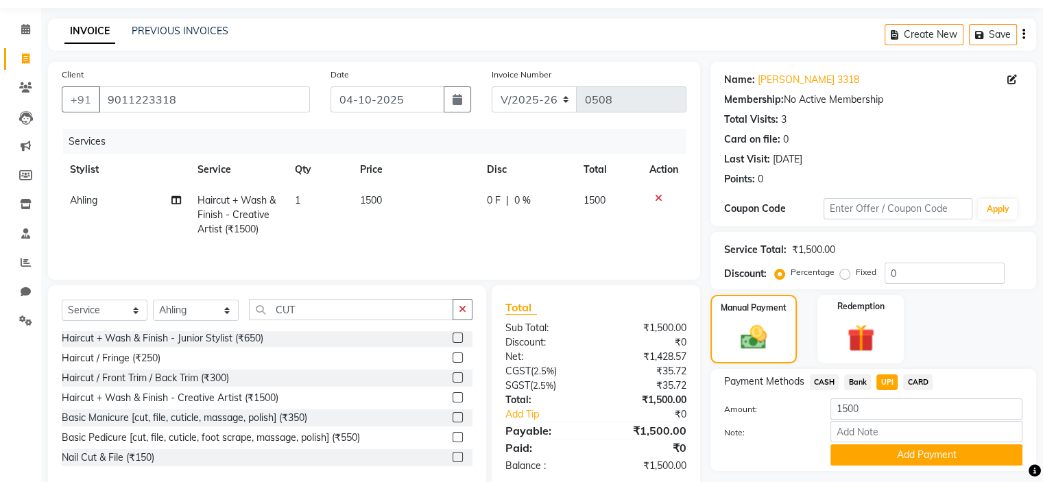
scroll to position [80, 0]
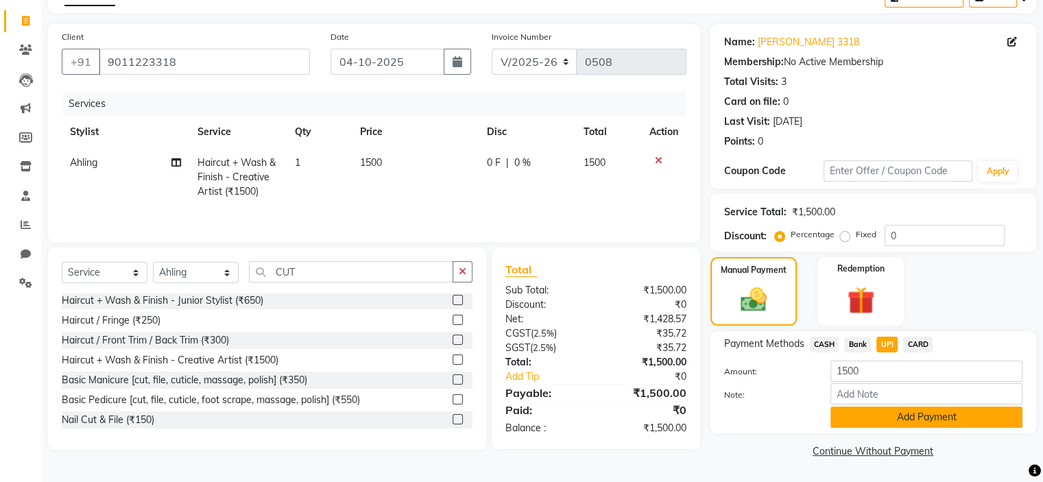
click at [928, 417] on button "Add Payment" at bounding box center [926, 417] width 192 height 21
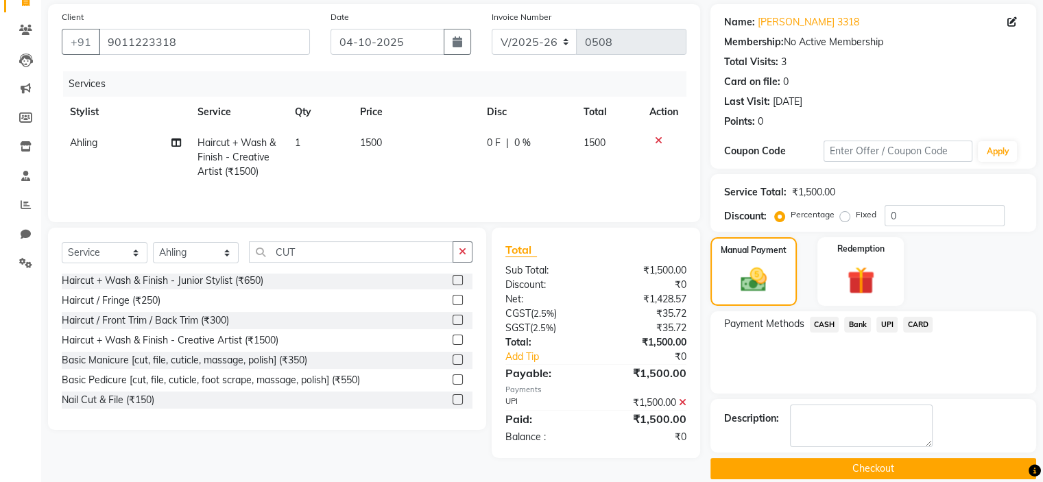
scroll to position [115, 0]
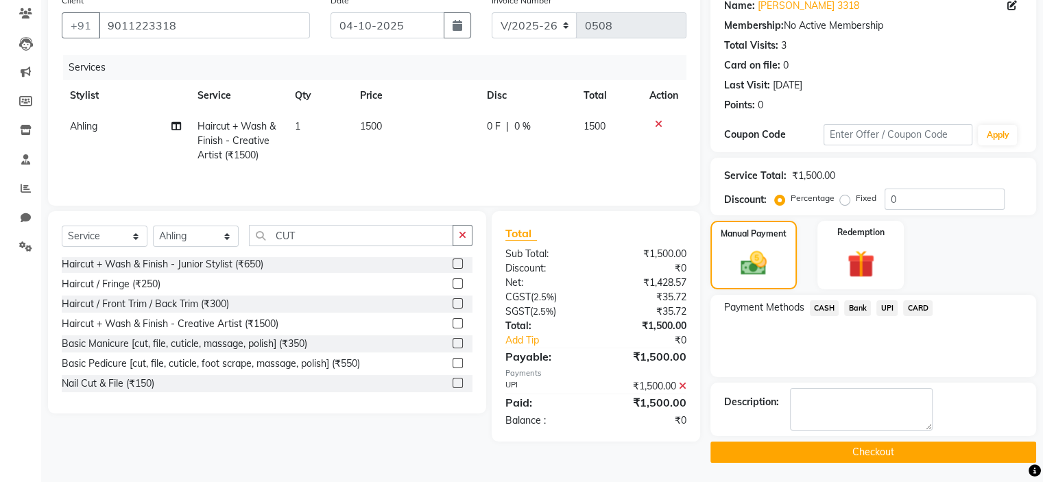
click at [865, 450] on button "Checkout" at bounding box center [873, 452] width 326 height 21
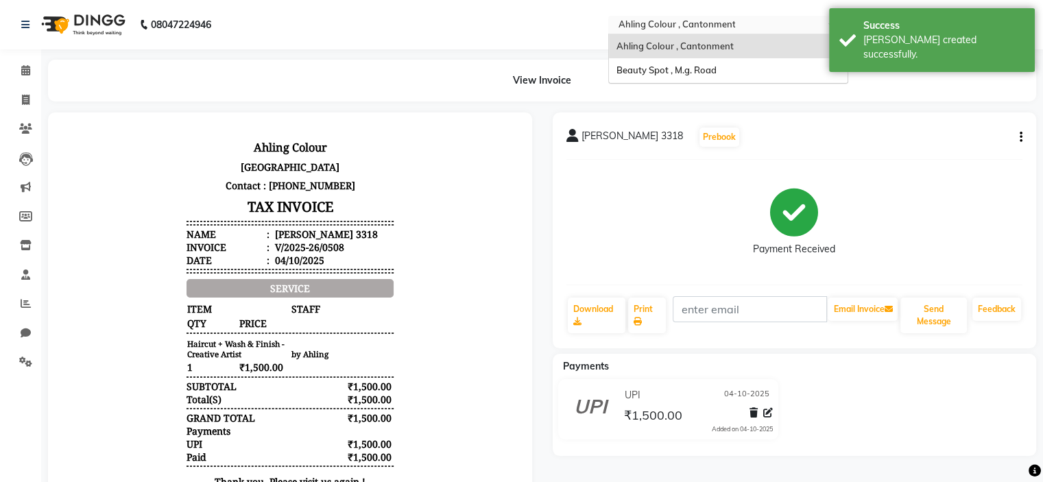
click at [656, 24] on input "text" at bounding box center [714, 26] width 199 height 14
click at [640, 71] on span "Beauty Spot , M.g. Road" at bounding box center [666, 69] width 100 height 11
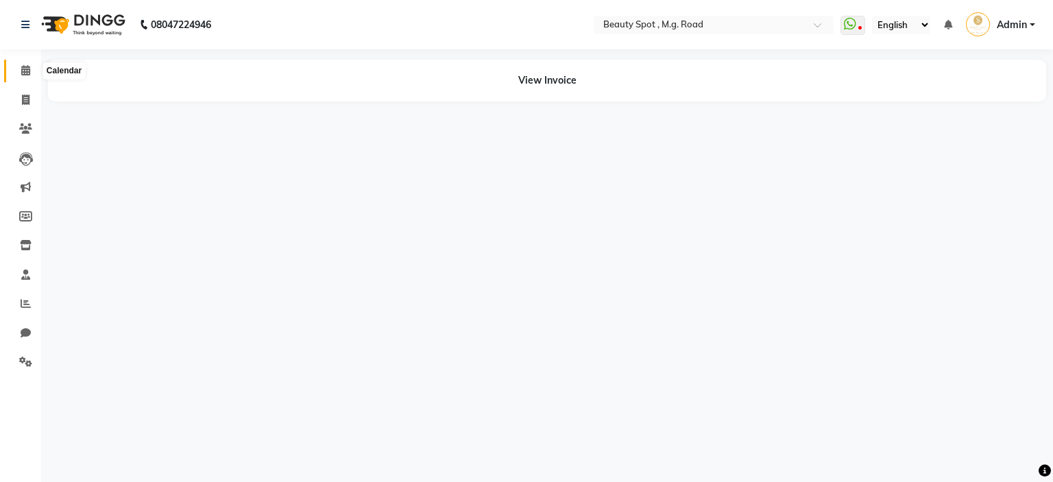
click at [22, 71] on icon at bounding box center [25, 70] width 9 height 10
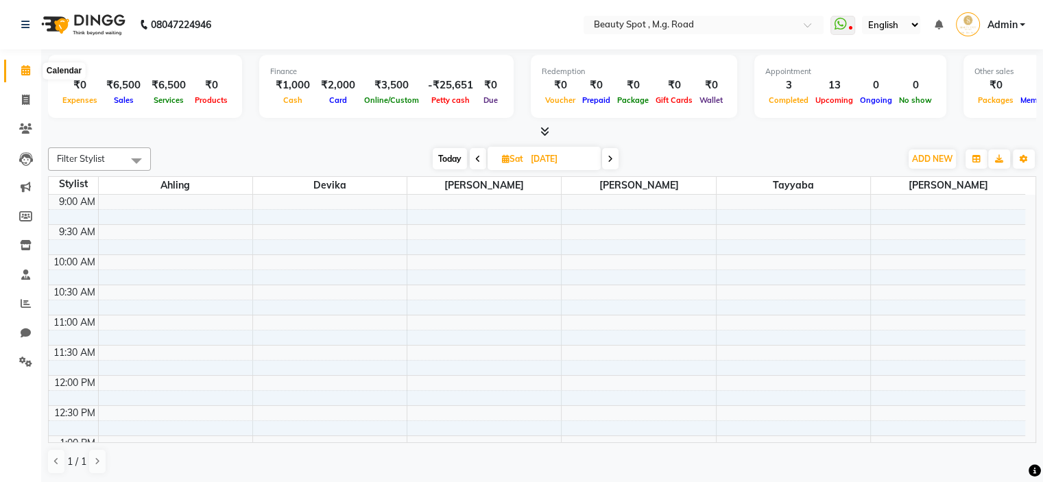
click at [25, 65] on icon at bounding box center [25, 70] width 9 height 10
click at [25, 71] on icon at bounding box center [25, 70] width 9 height 10
click at [22, 68] on icon at bounding box center [25, 70] width 9 height 10
click at [447, 158] on span "Today" at bounding box center [450, 158] width 34 height 21
type input "04-10-2025"
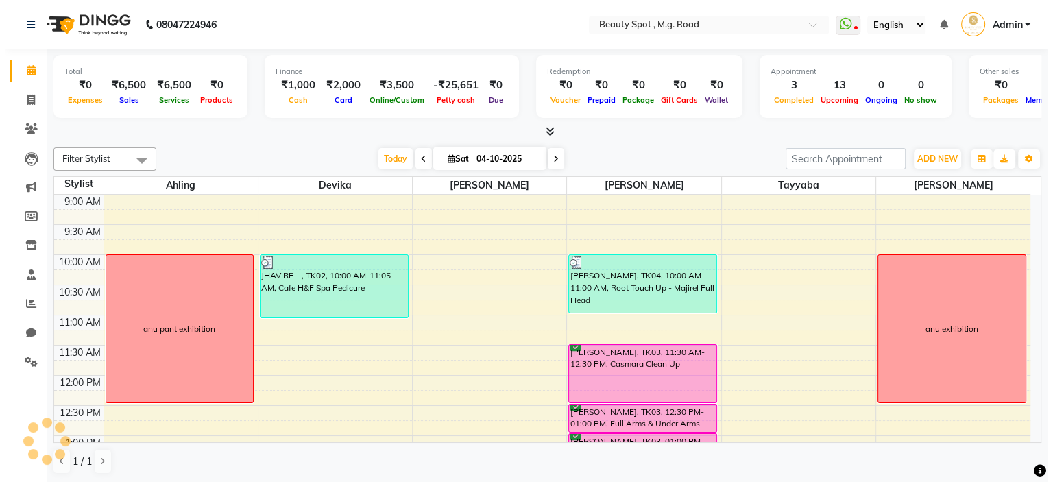
scroll to position [409, 0]
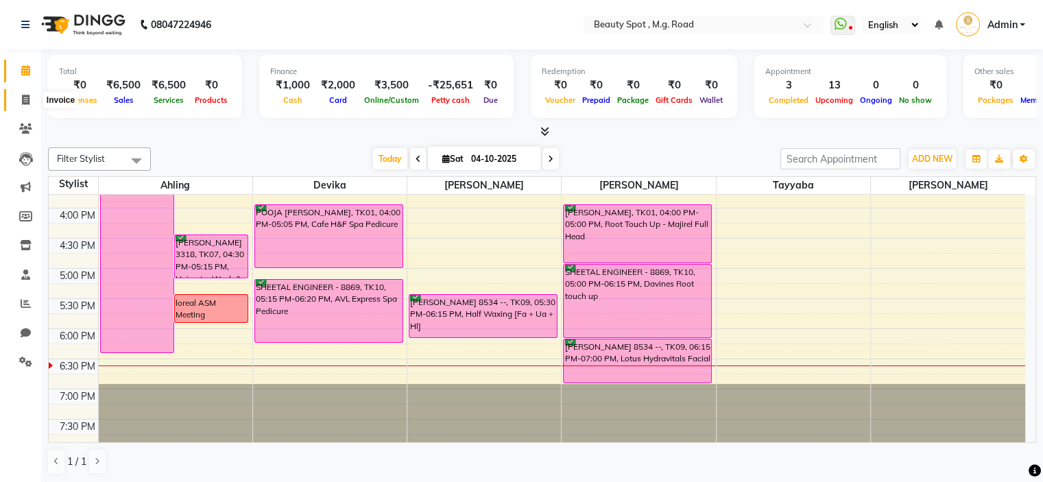
click at [29, 97] on icon at bounding box center [26, 100] width 8 height 10
select select "7357"
select select "service"
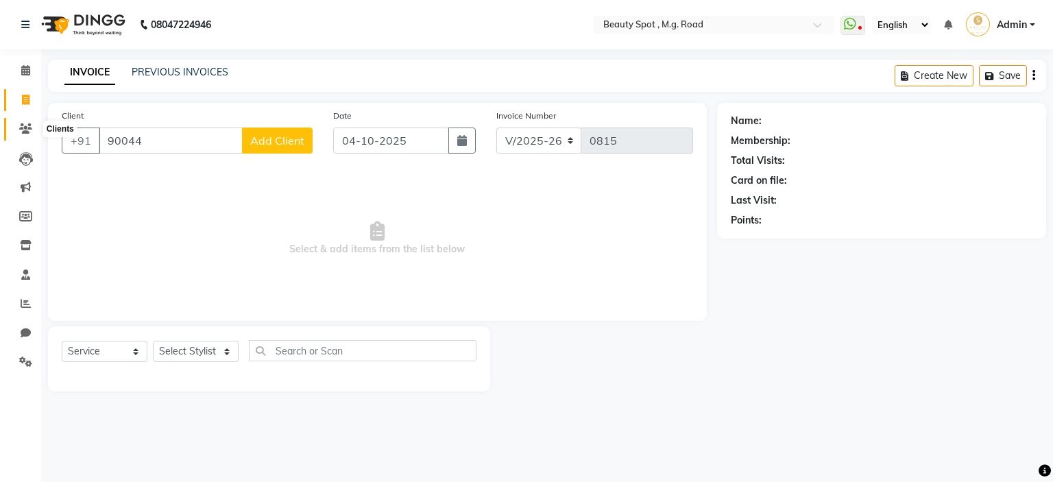
type input "90044"
click at [27, 127] on icon at bounding box center [25, 128] width 13 height 10
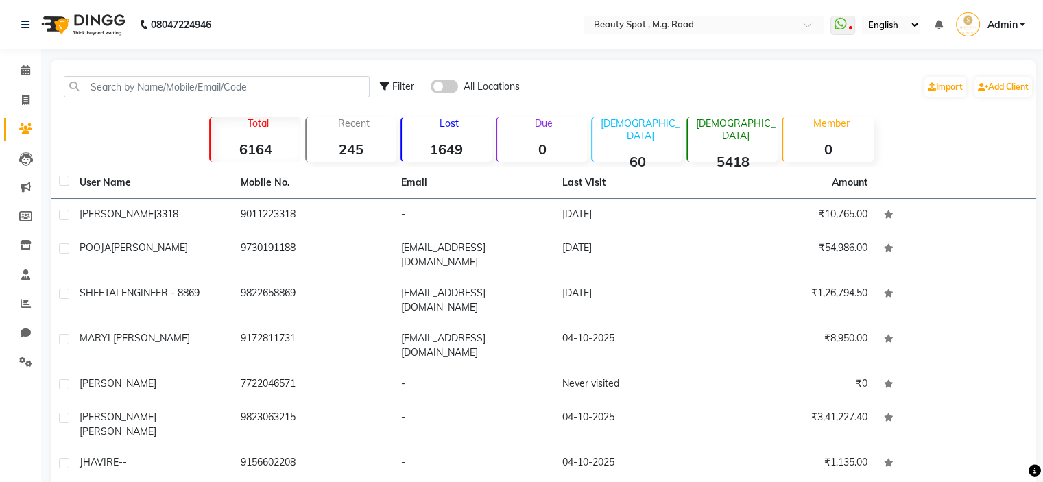
click at [452, 84] on span at bounding box center [444, 87] width 27 height 14
click at [431, 88] on input "checkbox" at bounding box center [431, 88] width 0 height 0
click at [1002, 84] on link "Add Client" at bounding box center [1003, 86] width 58 height 19
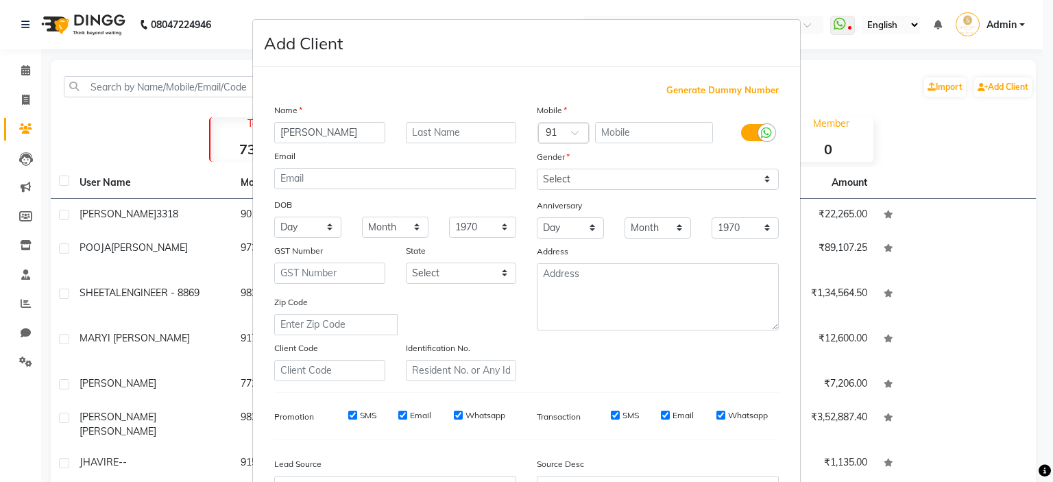
type input "FLORY JOSH"
click at [595, 134] on input "text" at bounding box center [654, 132] width 119 height 21
type input "9004485432"
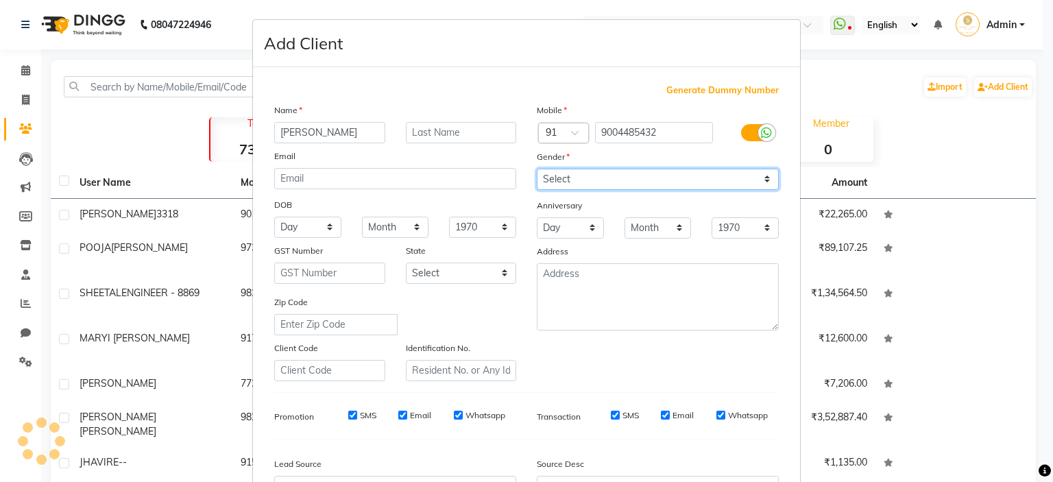
click at [554, 181] on select "Select Male Female Other Prefer Not To Say" at bounding box center [658, 179] width 242 height 21
select select "[DEMOGRAPHIC_DATA]"
click at [537, 169] on select "Select Male Female Other Prefer Not To Say" at bounding box center [658, 179] width 242 height 21
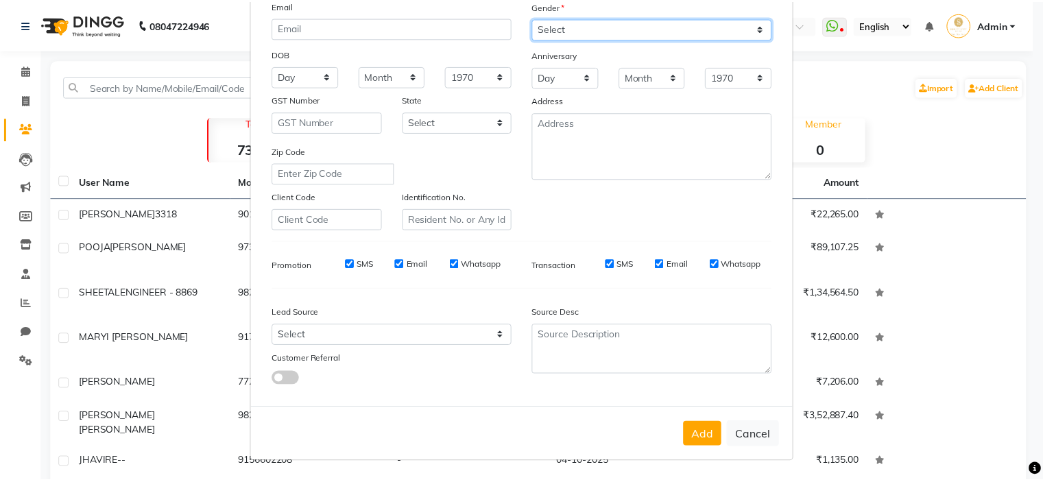
scroll to position [157, 0]
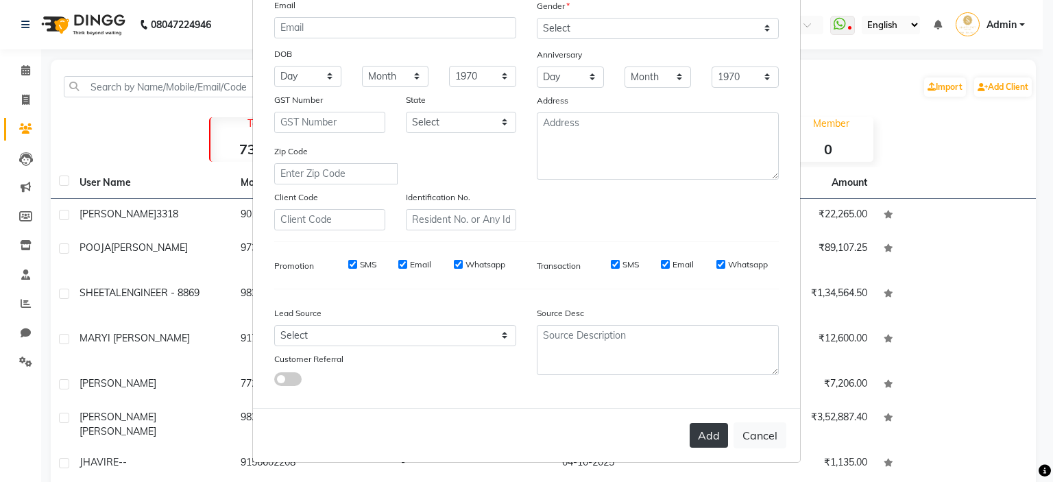
click at [701, 435] on button "Add" at bounding box center [709, 435] width 38 height 25
select select
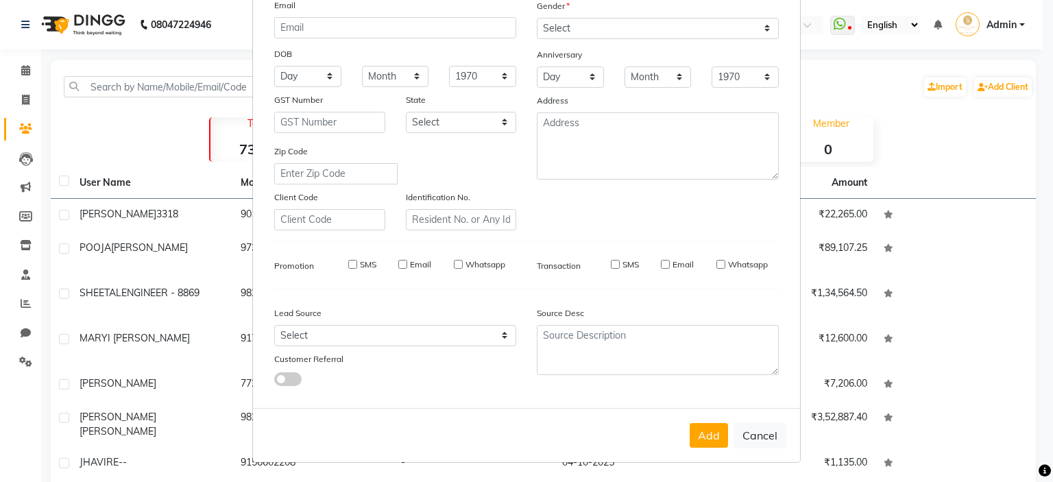
select select
checkbox input "false"
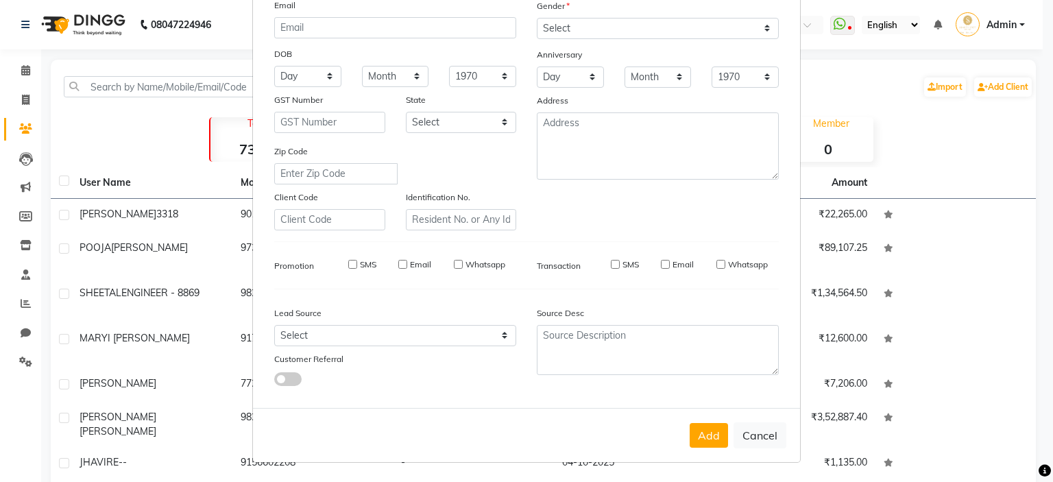
checkbox input "false"
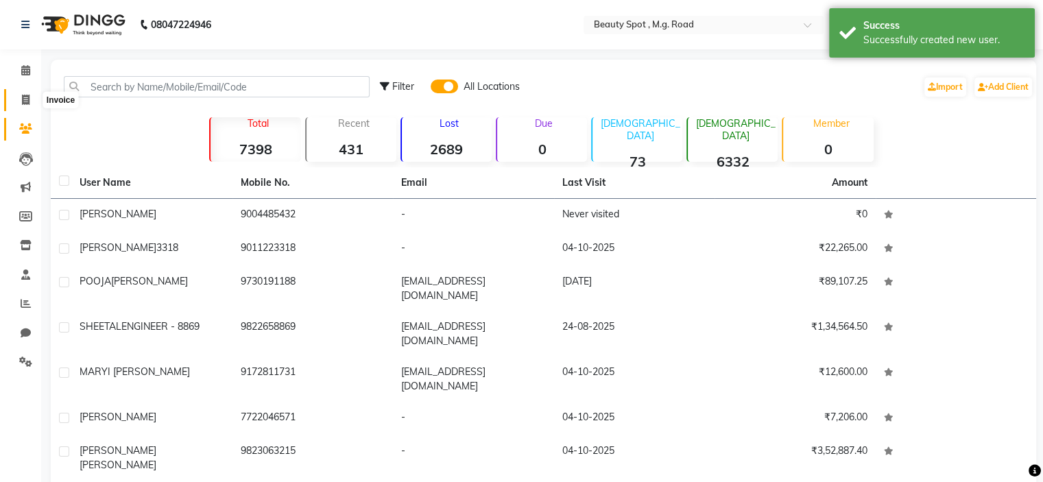
click at [25, 99] on icon at bounding box center [26, 100] width 8 height 10
select select "7357"
select select "service"
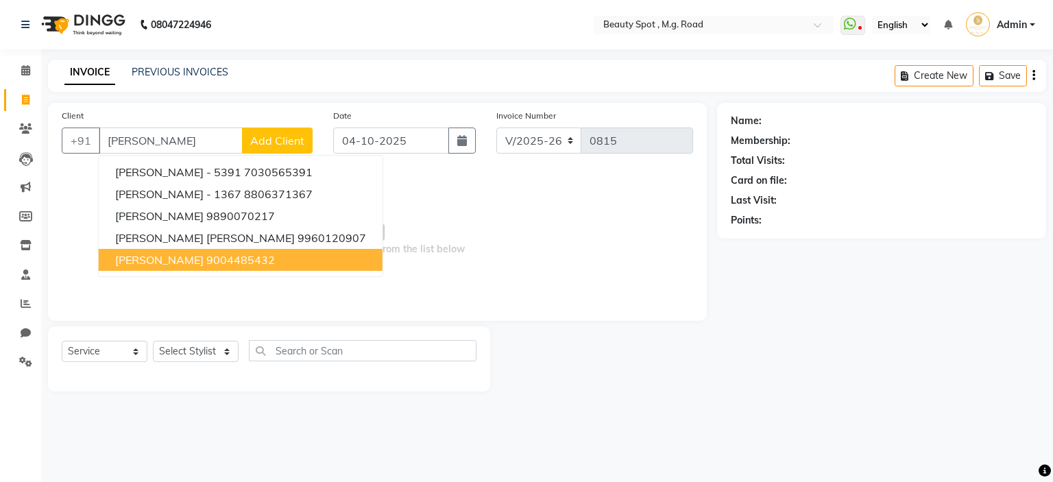
click at [143, 260] on span "FLORY JOSH" at bounding box center [159, 260] width 88 height 14
type input "9004485432"
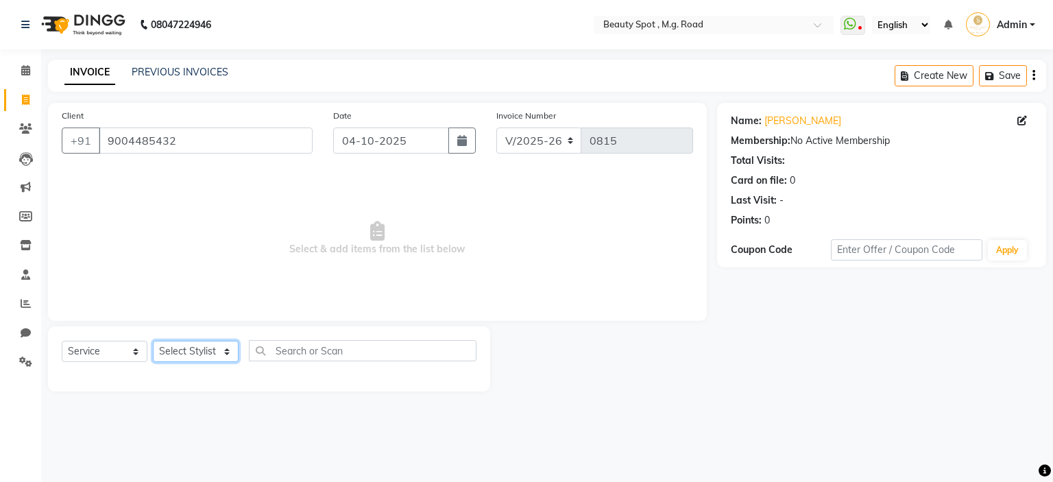
click at [189, 354] on select "Select Stylist Ahling Devika Manager Sanu Sheela Tayyaba Yen" at bounding box center [196, 351] width 86 height 21
select select "63580"
click at [153, 341] on select "Select Stylist Ahling Devika Manager Sanu Sheela Tayyaba Yen" at bounding box center [196, 351] width 86 height 21
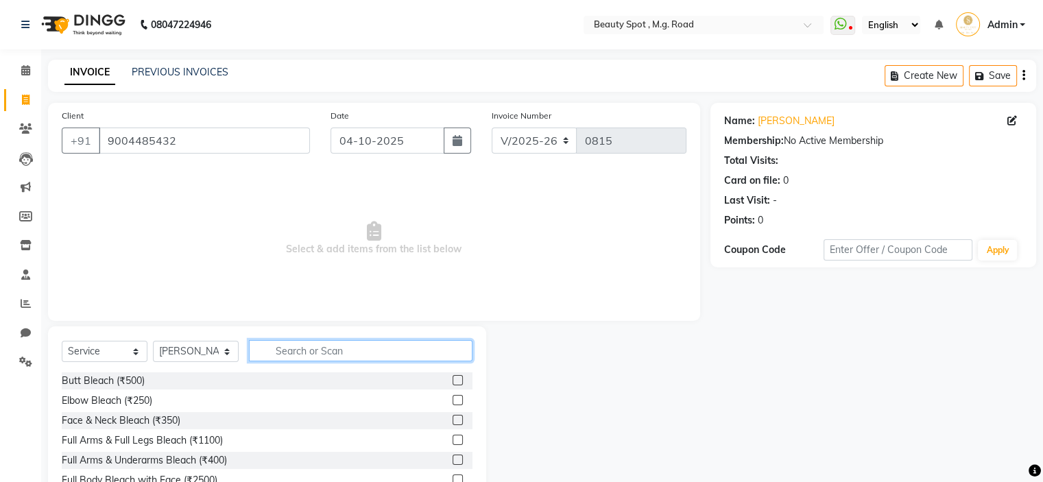
click at [377, 345] on input "text" at bounding box center [361, 350] width 224 height 21
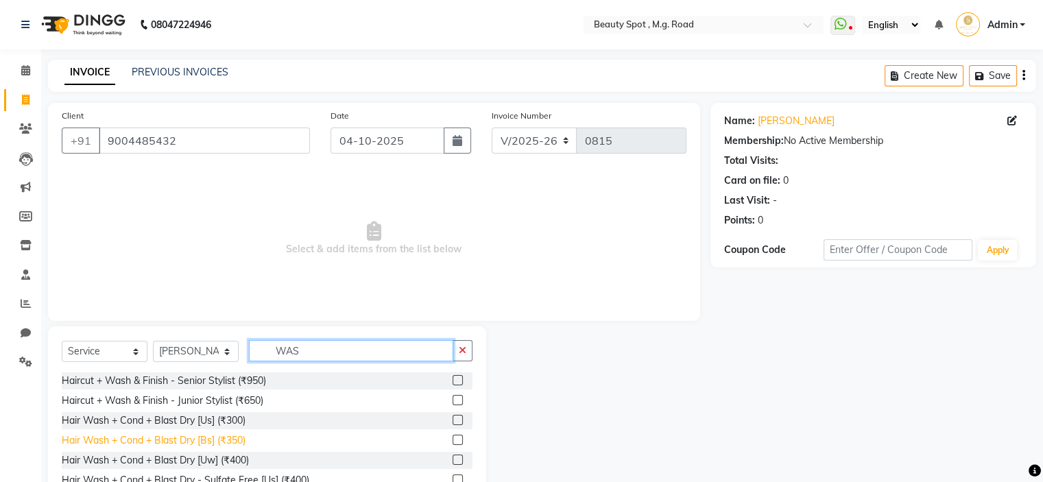
type input "WAS"
click at [158, 439] on div "Hair Wash + Cond + Blast Dry [Bs] (₹350)" at bounding box center [154, 440] width 184 height 14
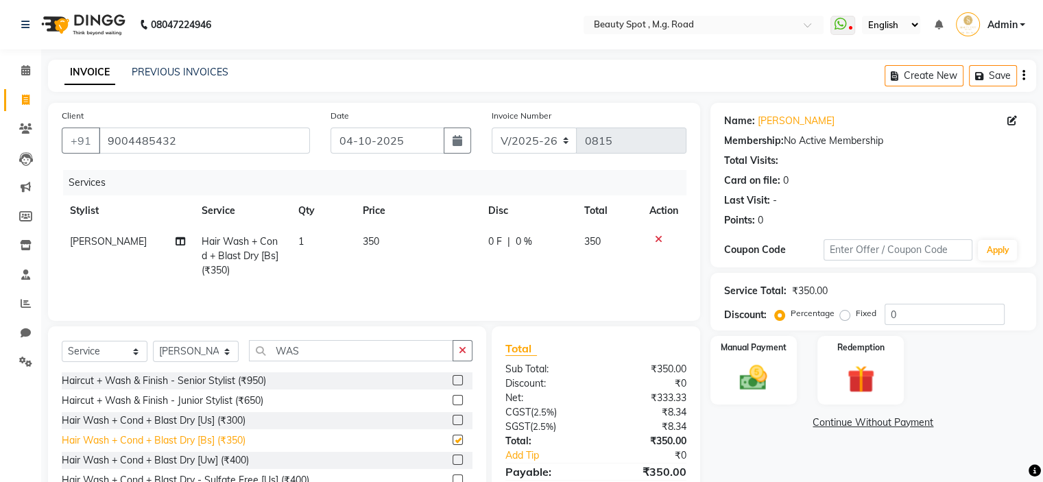
checkbox input "false"
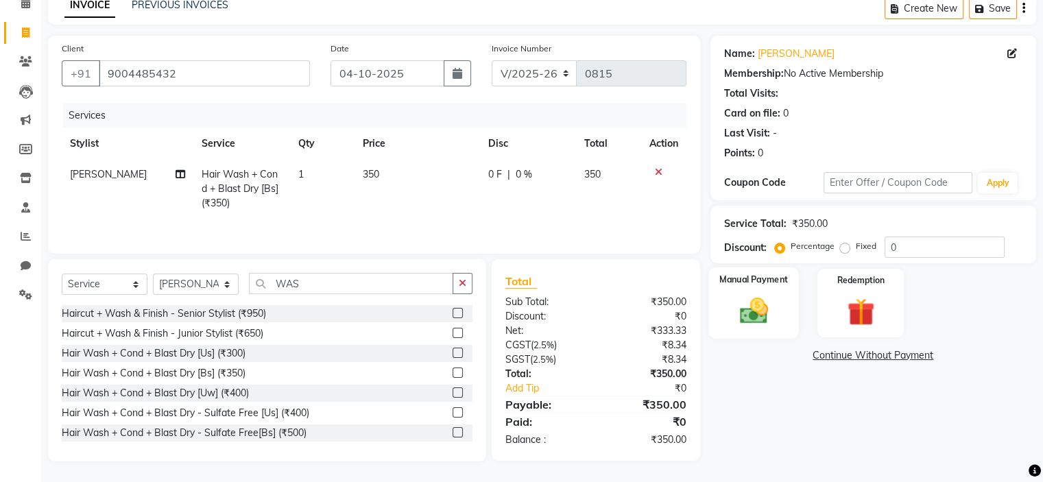
click at [751, 295] on img at bounding box center [753, 311] width 46 height 33
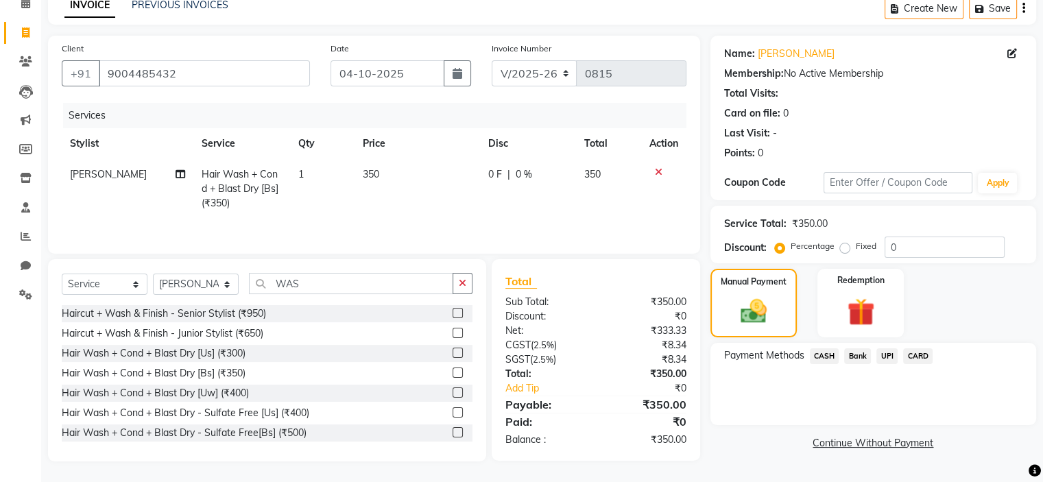
click at [826, 355] on span "CASH" at bounding box center [824, 356] width 29 height 16
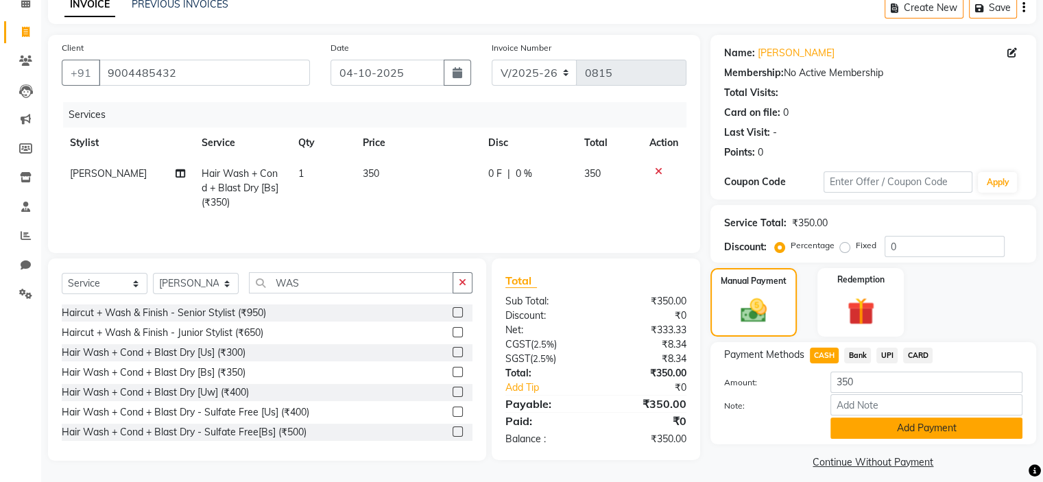
click at [919, 427] on button "Add Payment" at bounding box center [926, 428] width 192 height 21
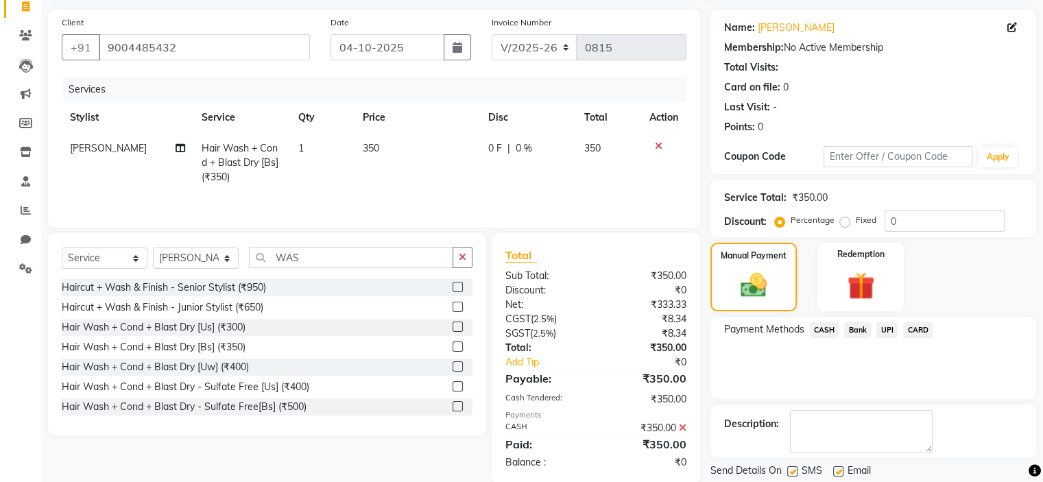
scroll to position [135, 0]
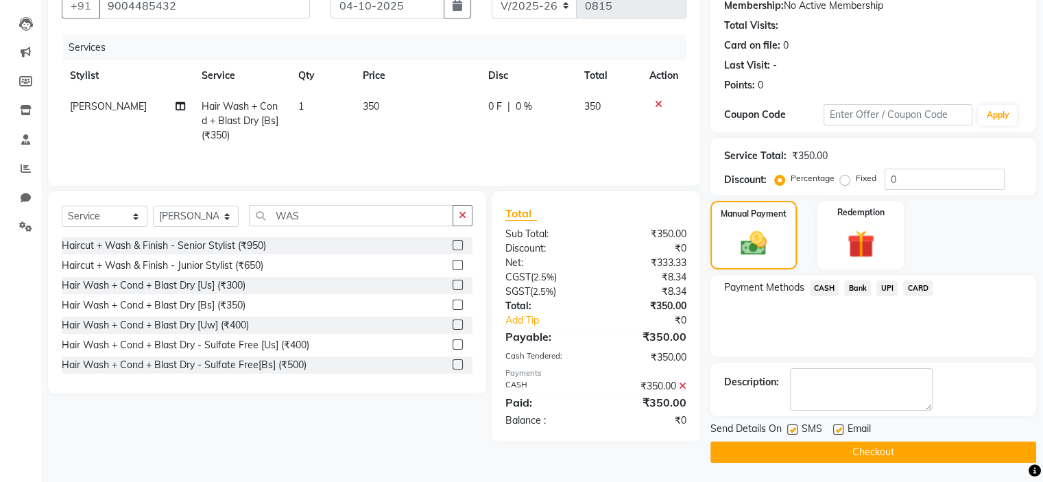
click at [860, 446] on button "Checkout" at bounding box center [873, 452] width 326 height 21
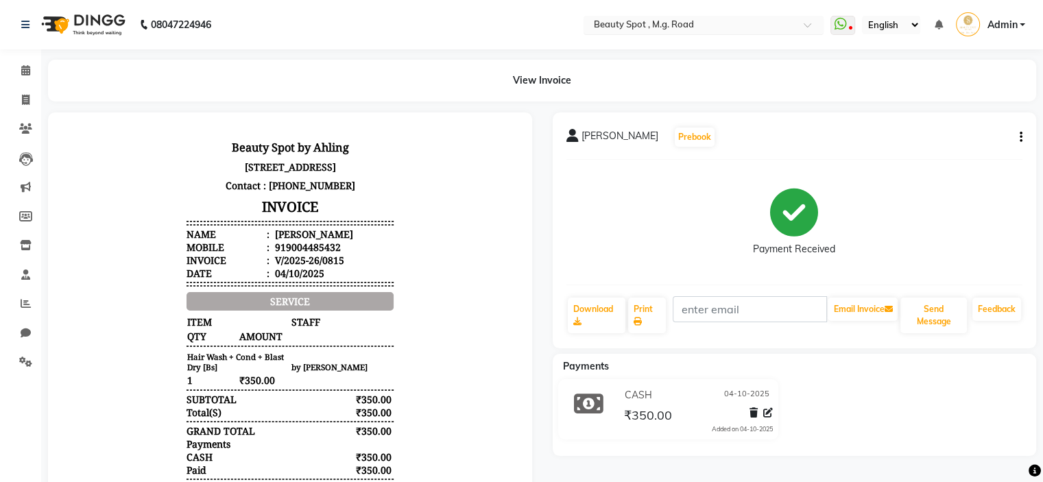
click at [644, 23] on input "text" at bounding box center [689, 26] width 199 height 14
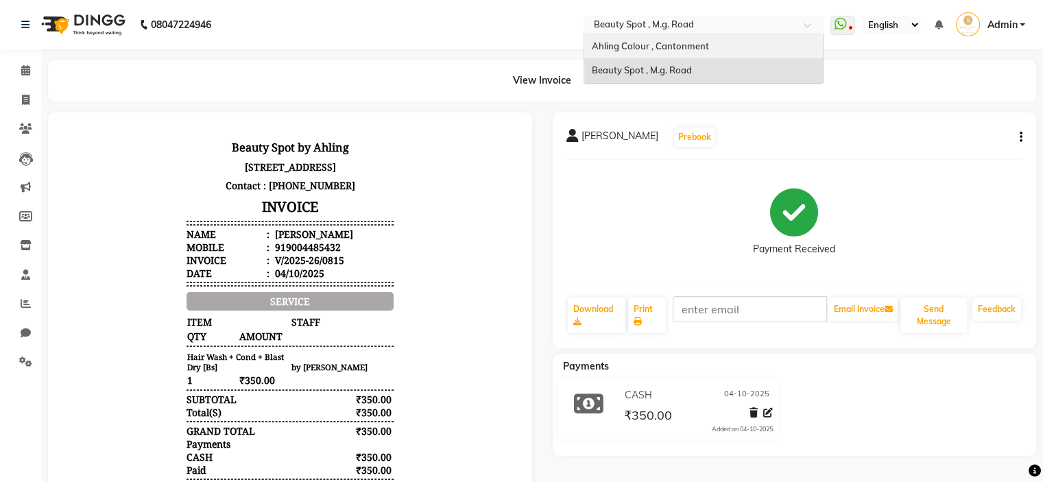
click at [633, 43] on span "Ahling Colour , Cantonment" at bounding box center [649, 45] width 117 height 11
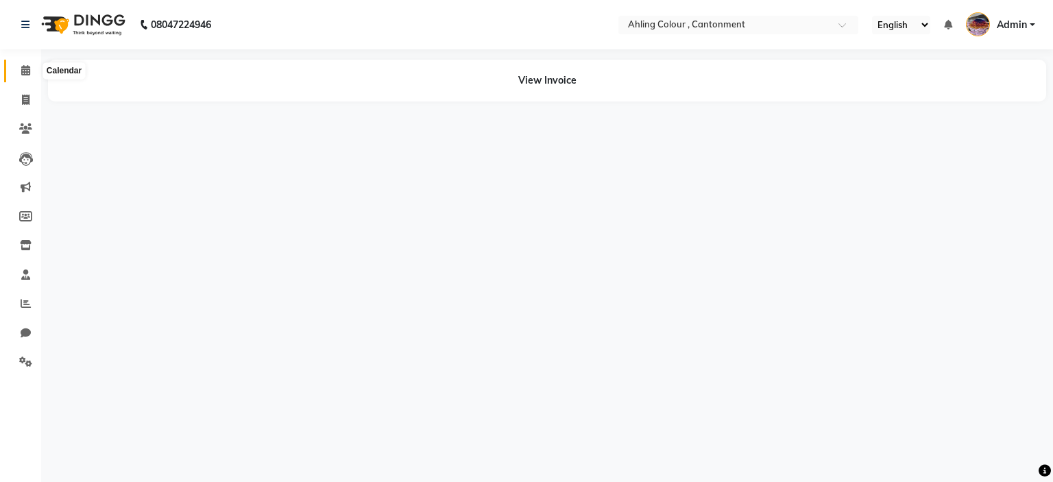
click at [24, 72] on icon at bounding box center [25, 70] width 9 height 10
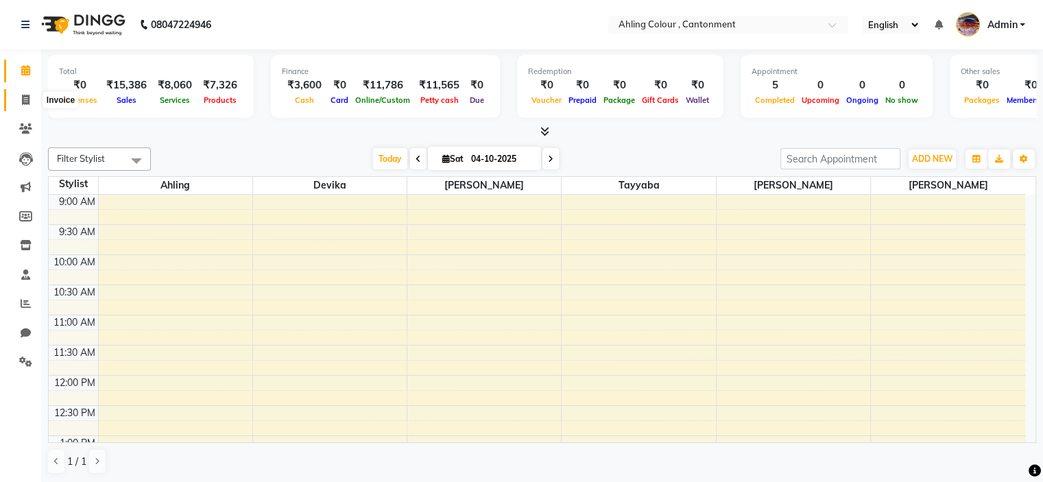
click at [25, 101] on icon at bounding box center [26, 100] width 8 height 10
select select "service"
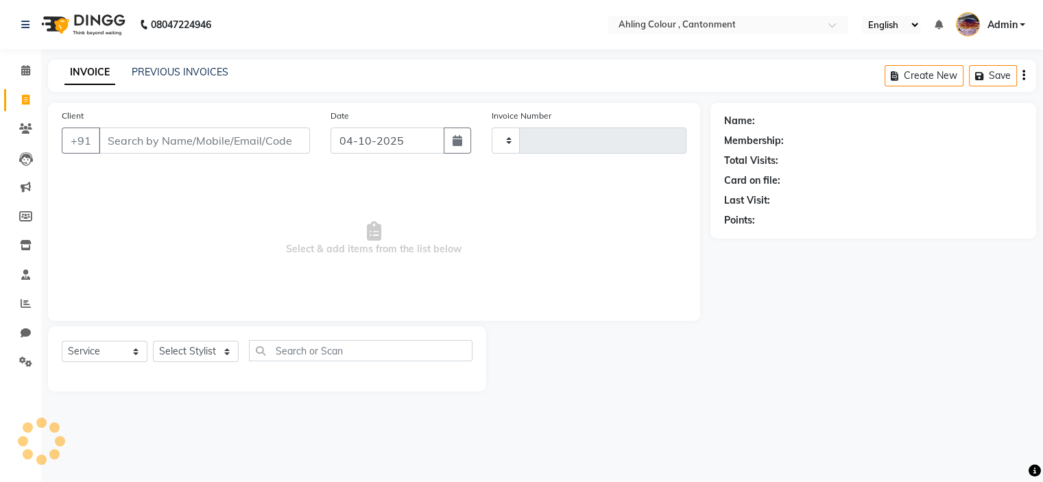
type input "0509"
select select "7830"
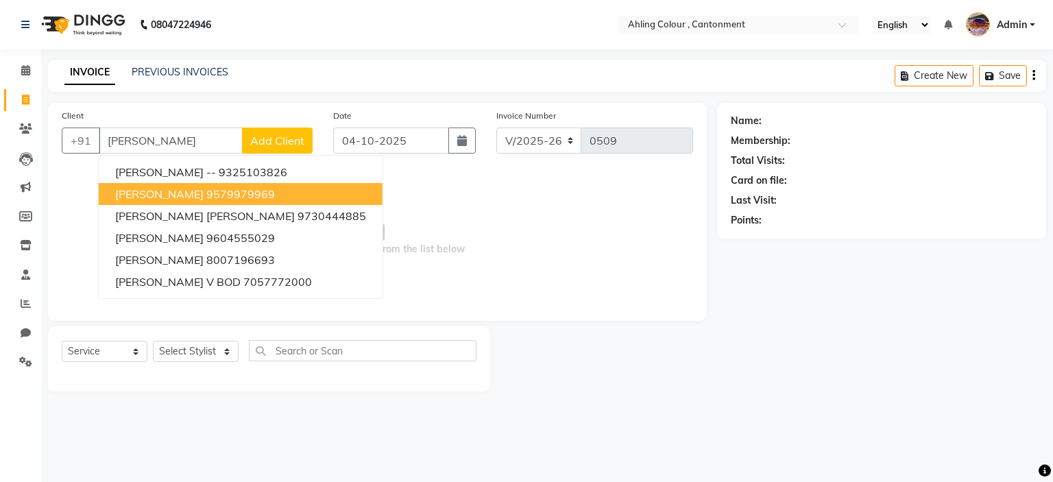
click at [178, 189] on span "[PERSON_NAME]" at bounding box center [159, 194] width 88 height 14
type input "9579979969"
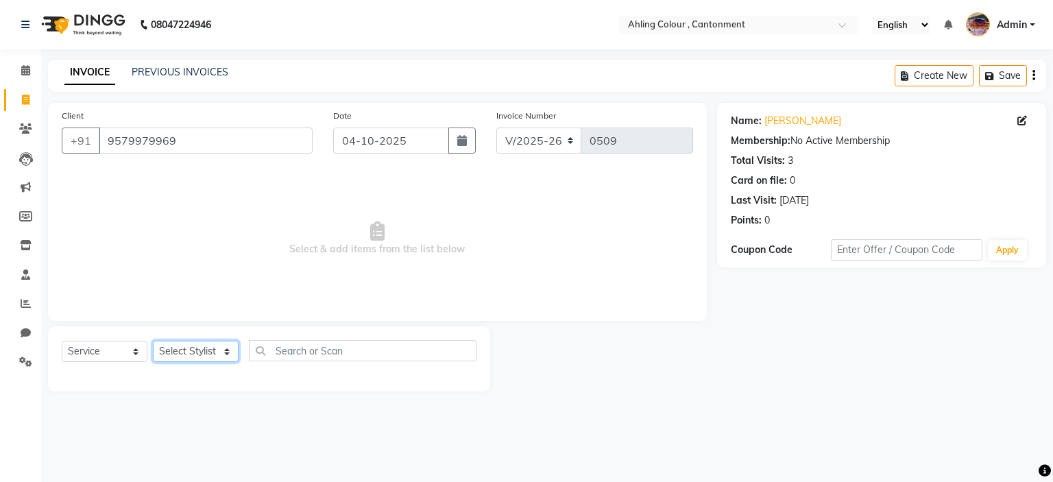
click at [189, 351] on select "Select Stylist Ahling Devika Sanu Sheela Tayyaba Yen" at bounding box center [196, 351] width 86 height 21
click at [189, 352] on select "Select Stylist Ahling Devika Sanu Sheela Tayyaba Yen" at bounding box center [196, 351] width 86 height 21
select select "72160"
click at [153, 341] on select "Select Stylist Ahling Devika Sanu Sheela Tayyaba Yen" at bounding box center [196, 351] width 86 height 21
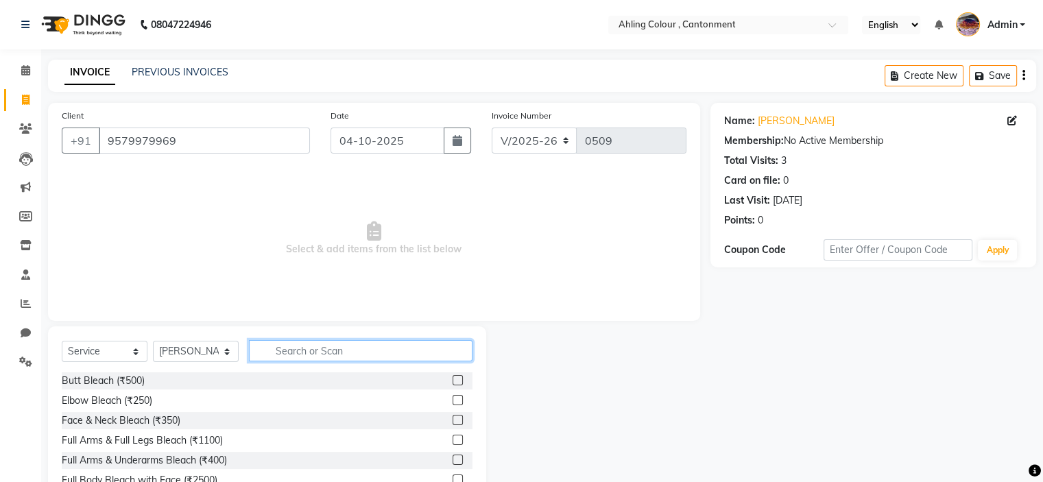
click at [367, 347] on input "text" at bounding box center [361, 350] width 224 height 21
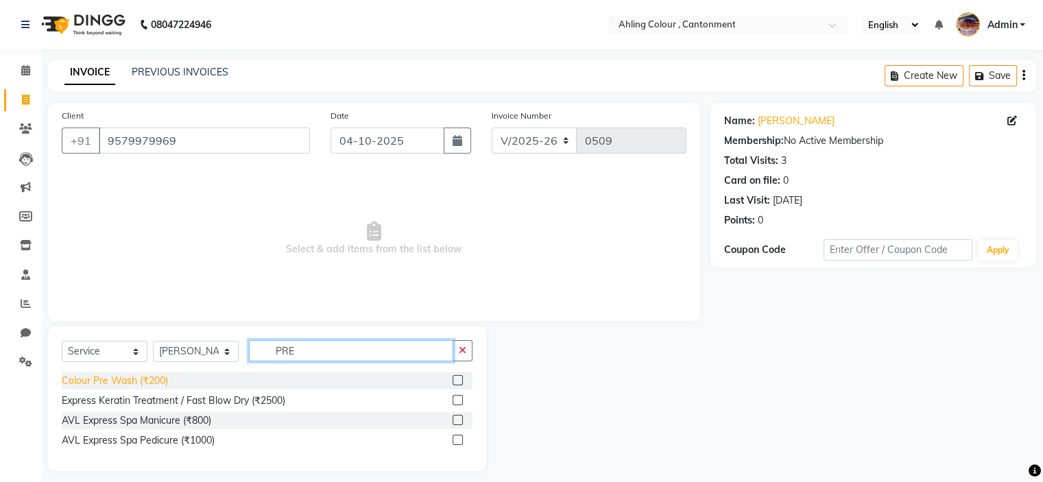
type input "PRE"
click at [126, 378] on div "Colour Pre Wash (₹200)" at bounding box center [115, 381] width 106 height 14
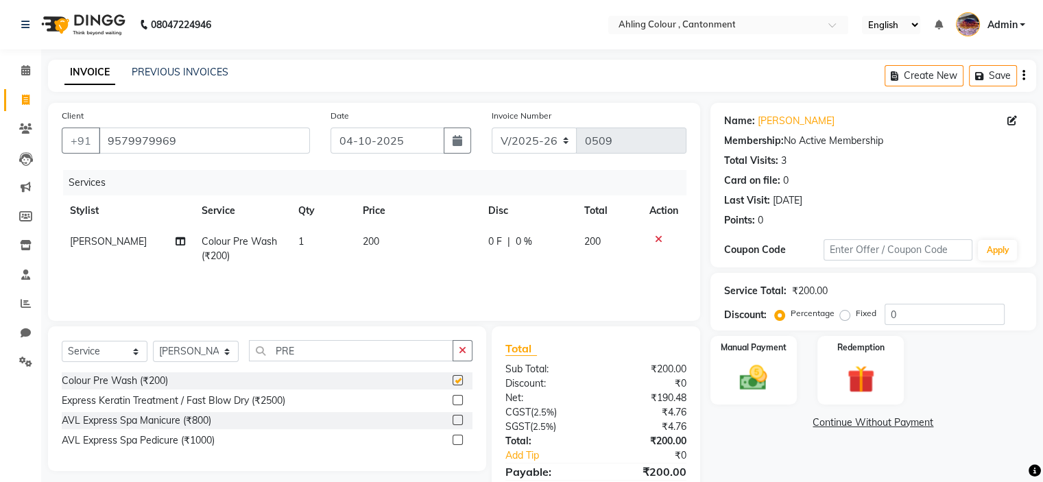
checkbox input "false"
click at [171, 350] on select "Select Stylist Ahling Devika Sanu Sheela Tayyaba Yen" at bounding box center [196, 351] width 86 height 21
select select "72145"
click at [153, 341] on select "Select Stylist Ahling Devika Sanu Sheela Tayyaba Yen" at bounding box center [196, 351] width 86 height 21
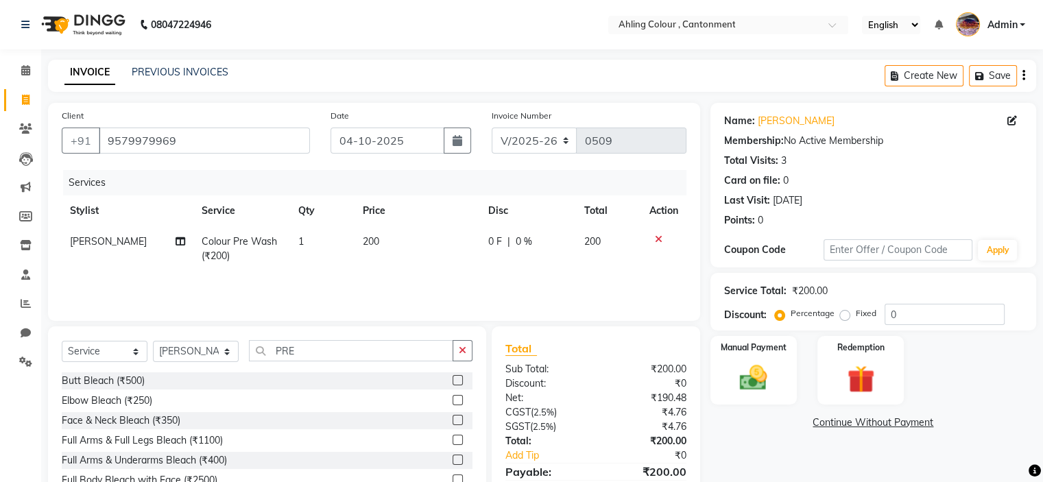
click at [461, 350] on icon "button" at bounding box center [463, 351] width 8 height 10
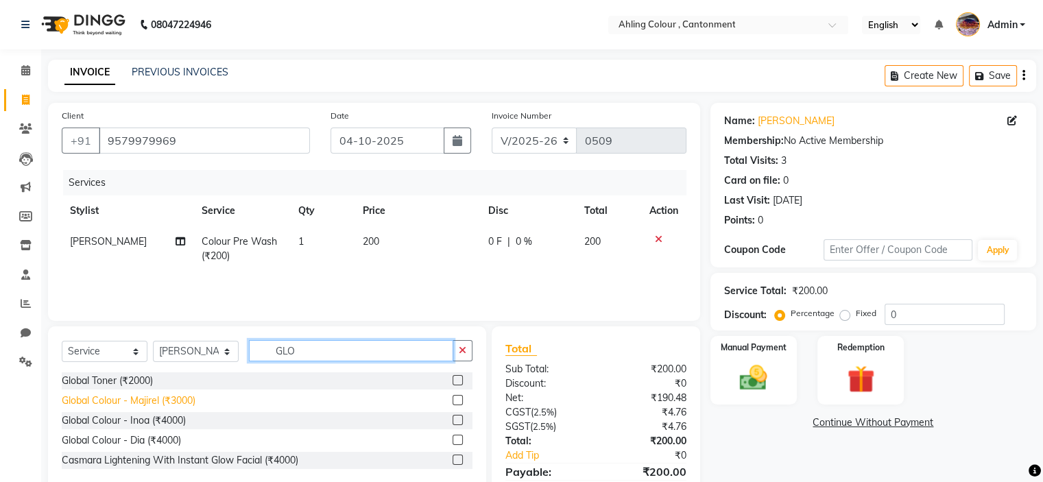
type input "GLO"
click at [112, 397] on div "Global Colour - Majirel (₹3000)" at bounding box center [129, 401] width 134 height 14
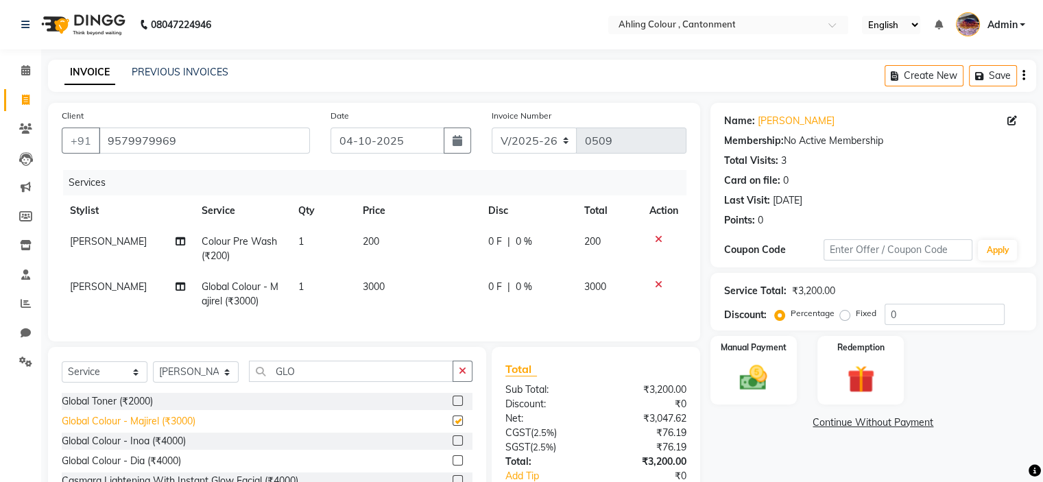
checkbox input "false"
click at [365, 289] on span "3000" at bounding box center [374, 286] width 22 height 12
select select "72145"
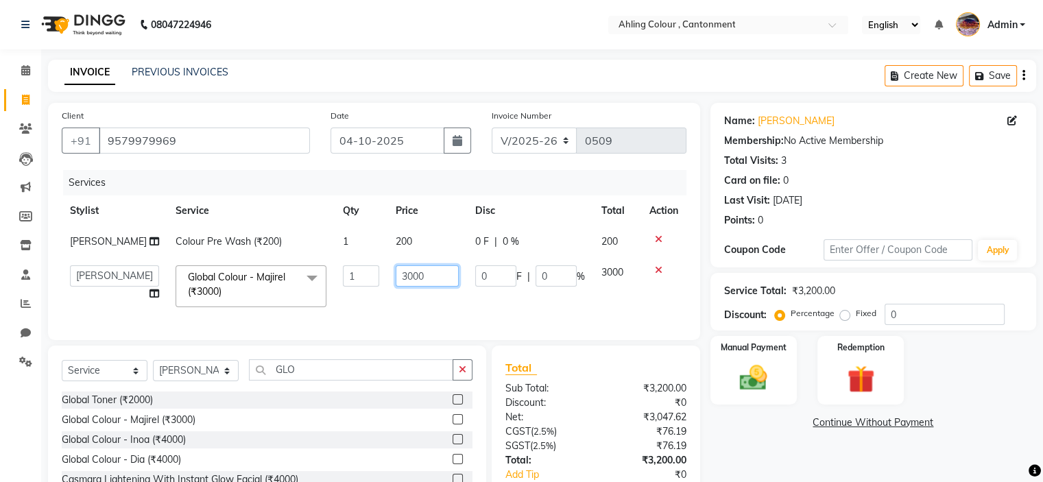
click at [396, 276] on input "3000" at bounding box center [427, 275] width 63 height 21
type input "3500"
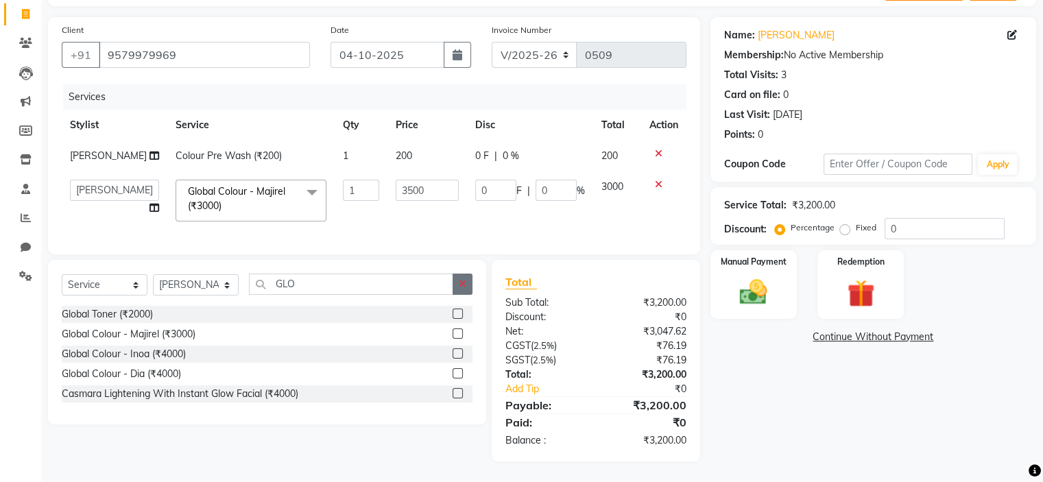
click at [466, 283] on button "button" at bounding box center [462, 284] width 20 height 21
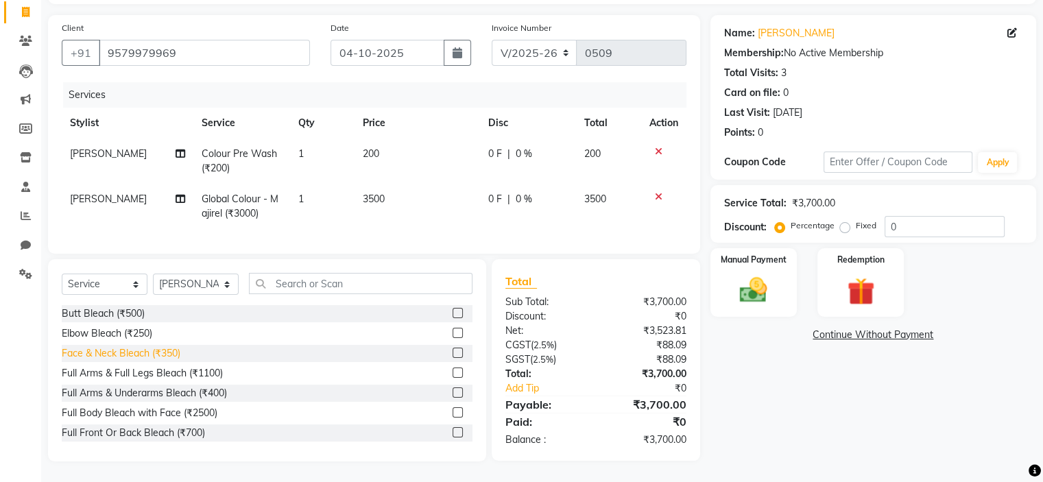
click at [126, 357] on div "Face & Neck Bleach (₹350)" at bounding box center [121, 353] width 119 height 14
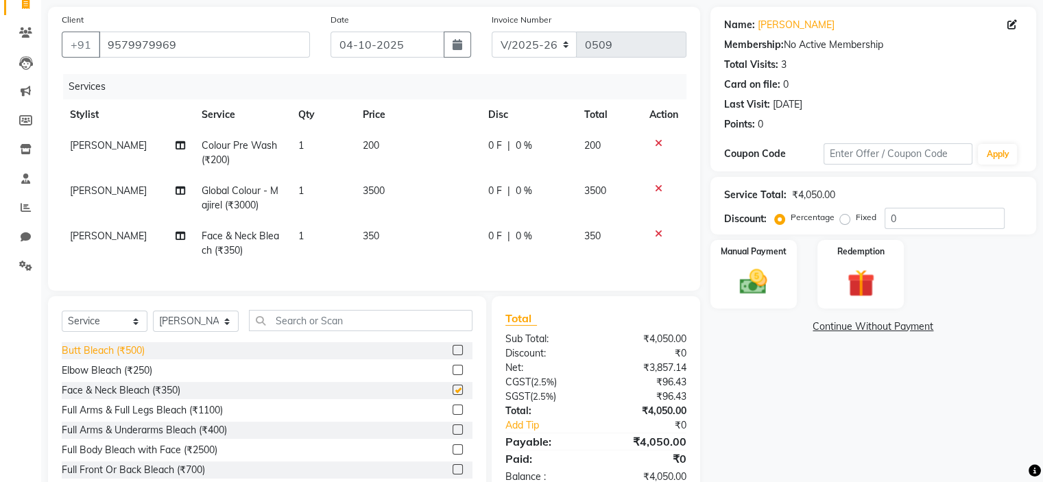
checkbox input "false"
click at [410, 328] on input "text" at bounding box center [361, 320] width 224 height 21
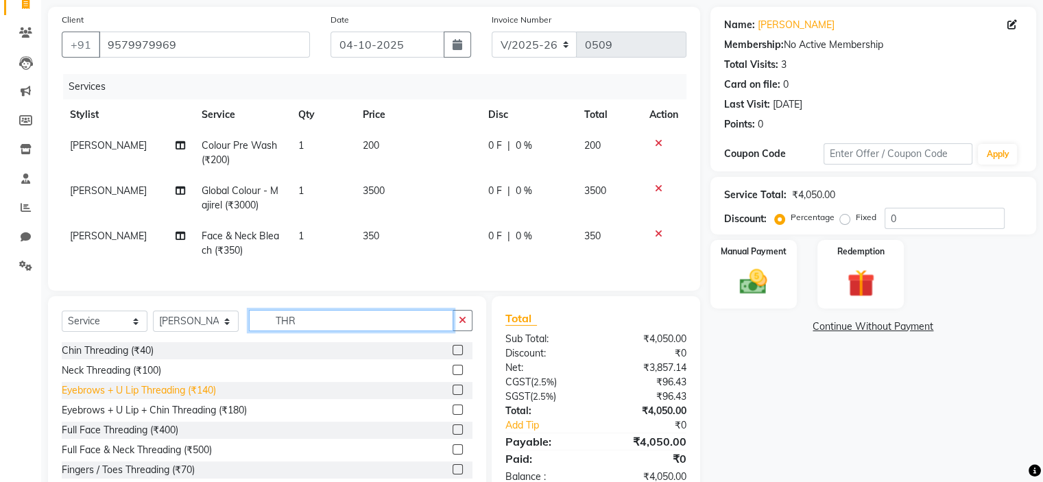
type input "THR"
click at [135, 398] on div "Eyebrows + U Lip Threading (₹140)" at bounding box center [139, 390] width 154 height 14
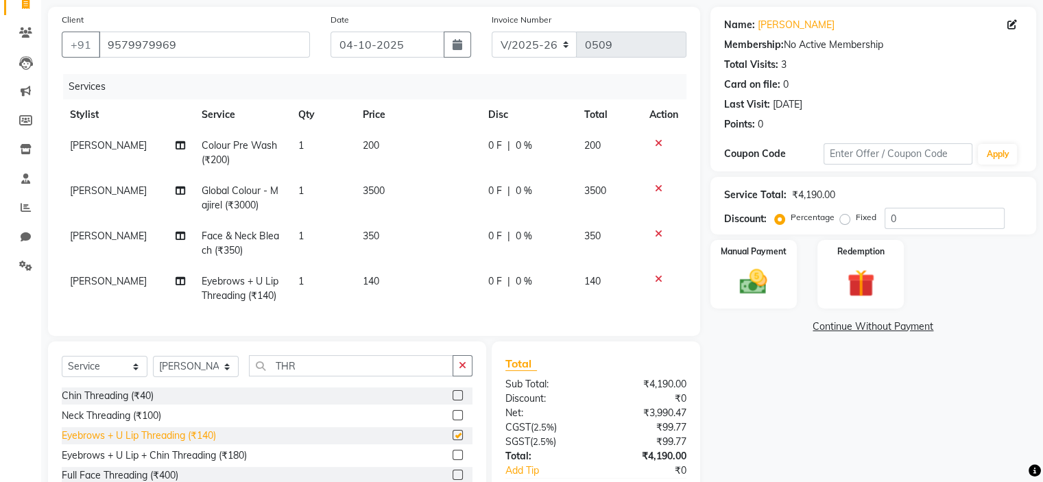
checkbox input "false"
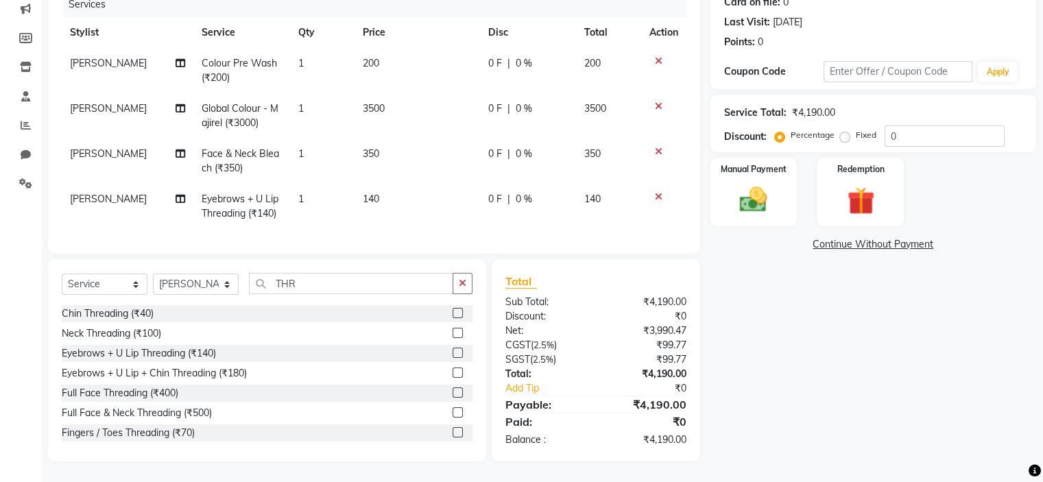
scroll to position [189, 0]
click at [763, 184] on img at bounding box center [753, 200] width 46 height 33
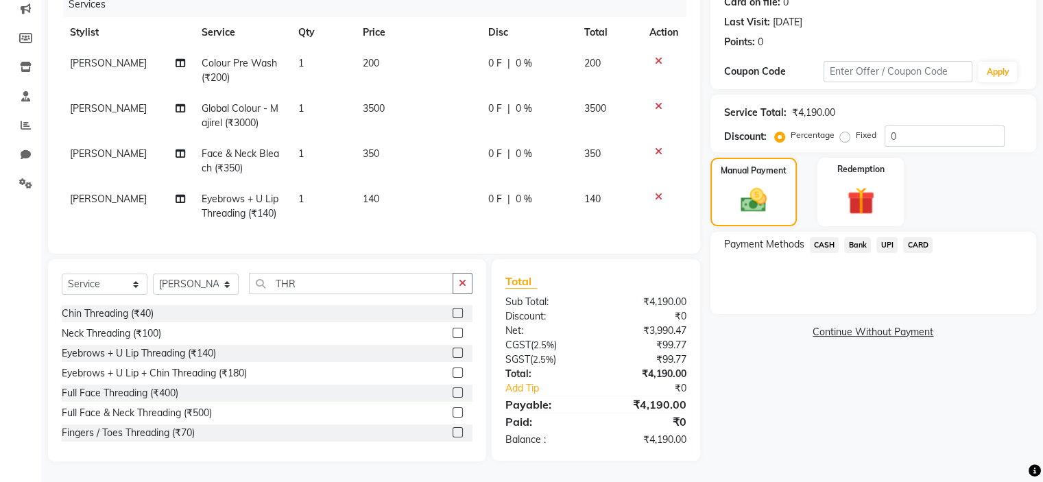
click at [820, 237] on span "CASH" at bounding box center [824, 245] width 29 height 16
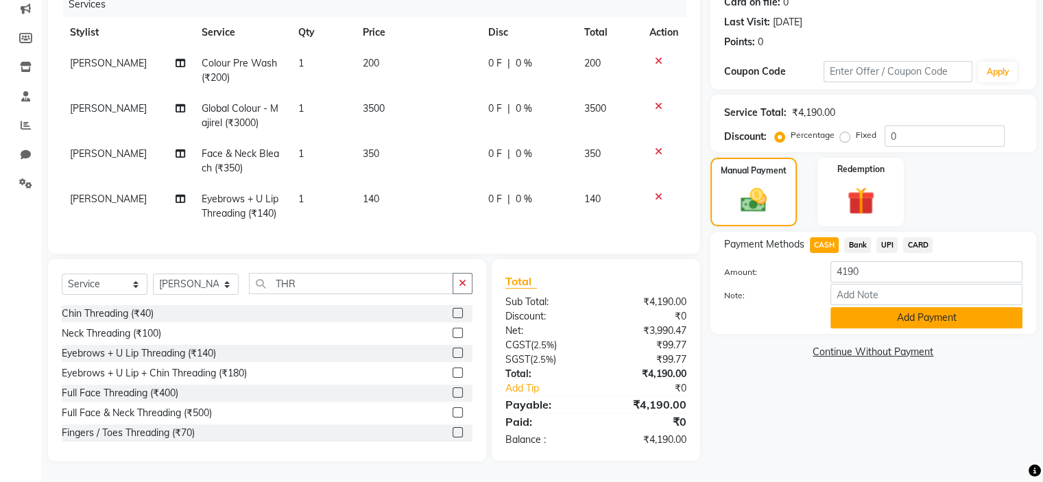
click at [918, 309] on button "Add Payment" at bounding box center [926, 317] width 192 height 21
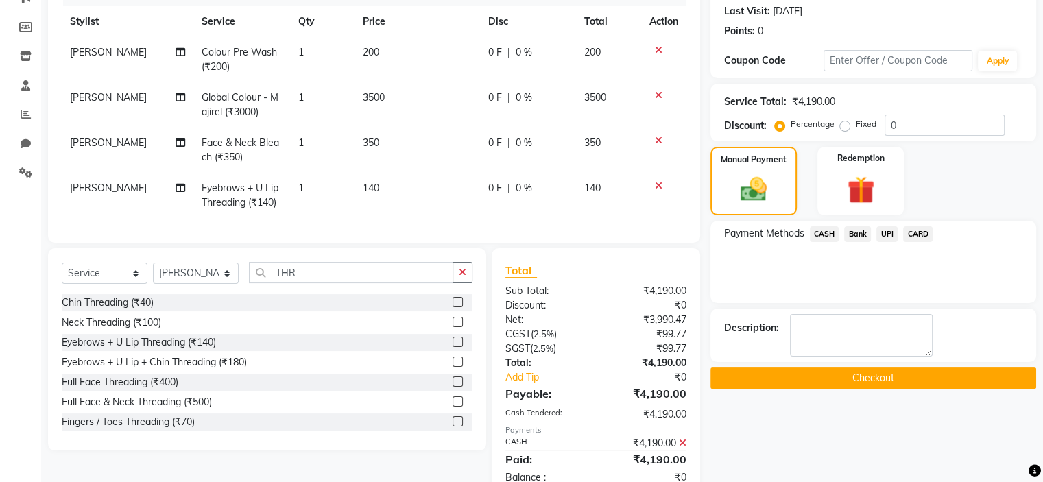
click at [877, 374] on button "Checkout" at bounding box center [873, 377] width 326 height 21
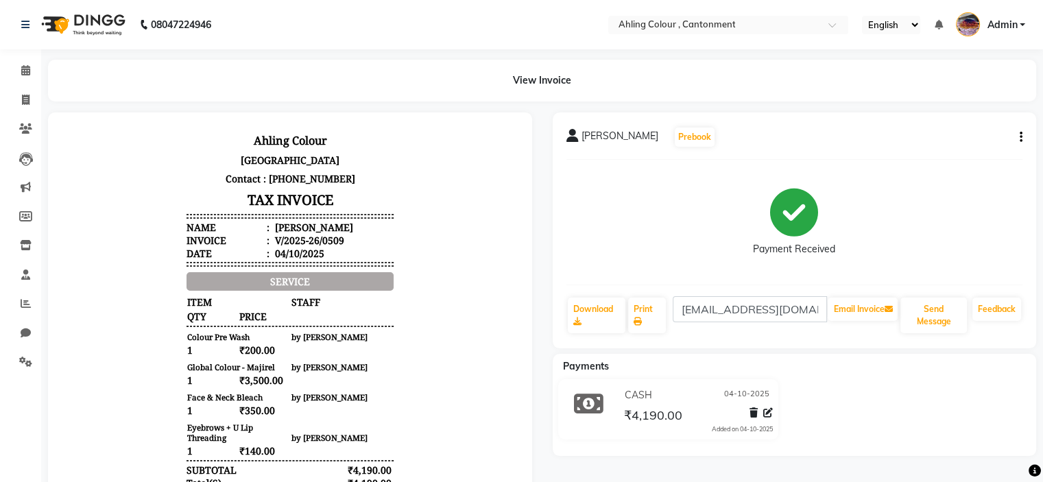
click at [1020, 137] on icon "button" at bounding box center [1020, 137] width 3 height 1
click at [915, 154] on div "Edit Invoice" at bounding box center [952, 154] width 94 height 17
select select "service"
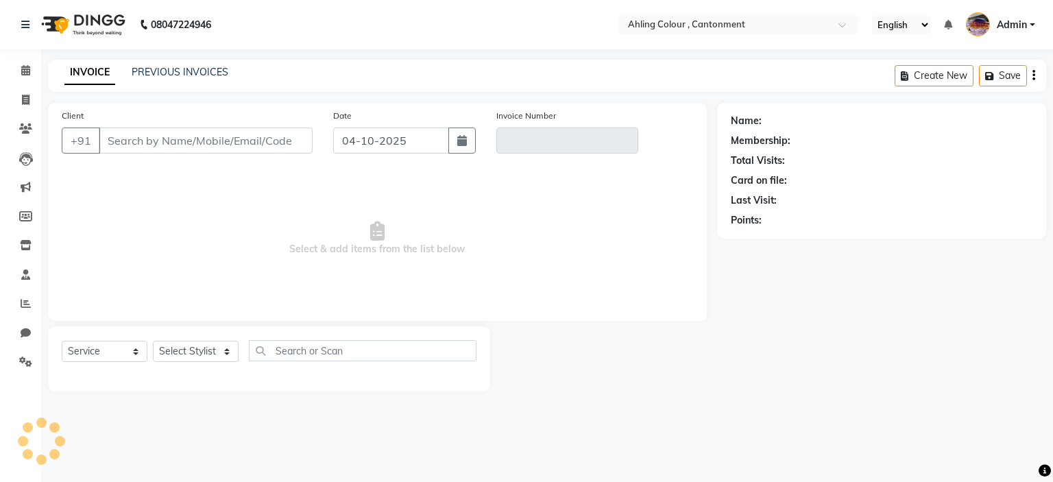
type input "9579979969"
type input "V/2025-26/0509"
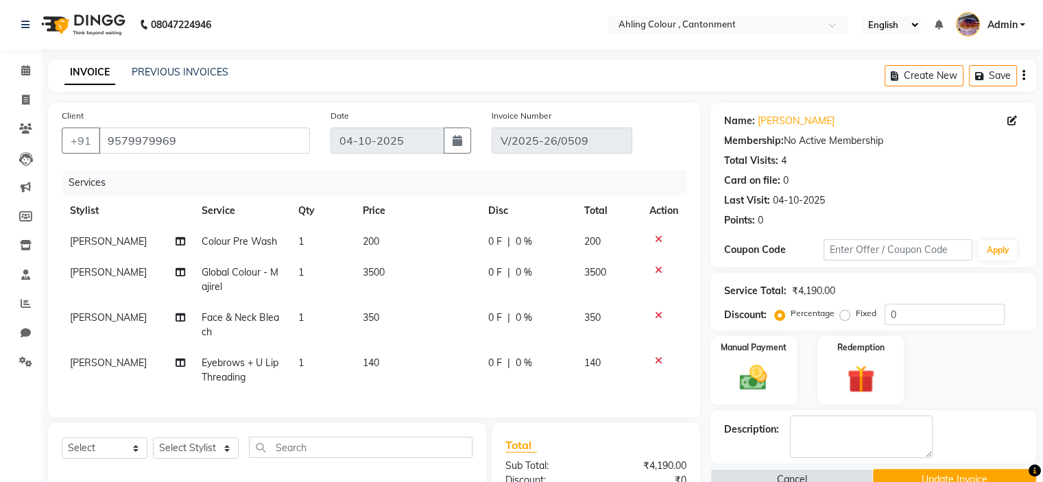
click at [658, 238] on icon at bounding box center [659, 239] width 8 height 10
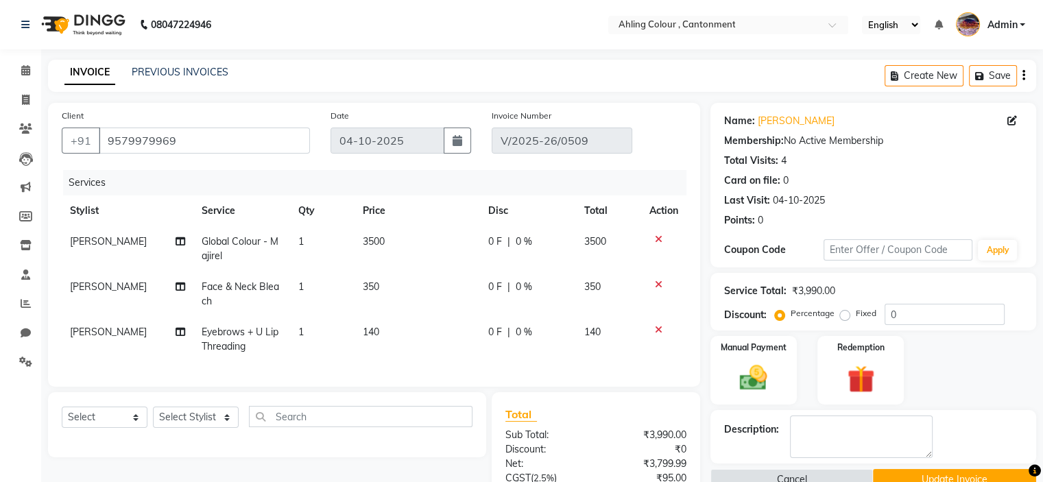
drag, startPoint x: 655, startPoint y: 282, endPoint x: 660, endPoint y: 266, distance: 17.1
click at [657, 281] on icon at bounding box center [659, 285] width 8 height 10
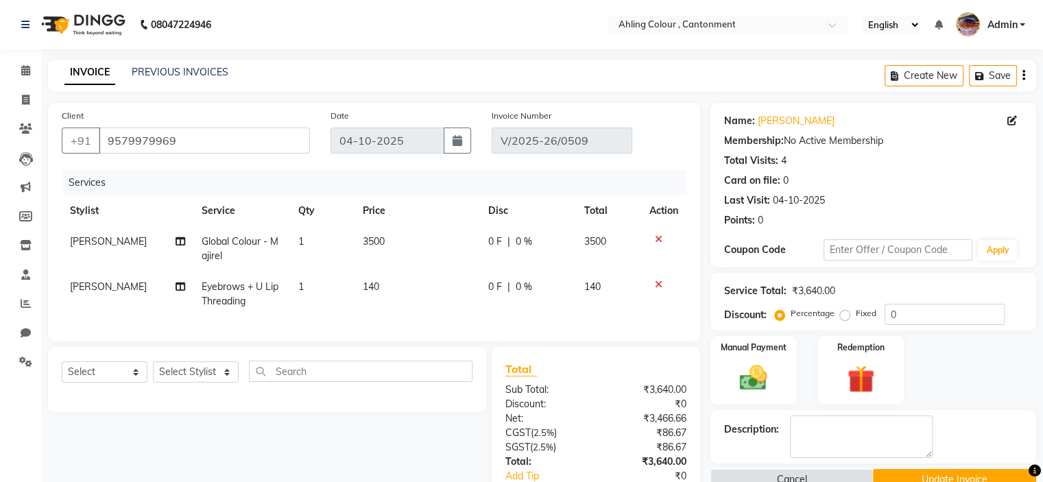
click at [661, 241] on div at bounding box center [663, 239] width 29 height 10
click at [661, 238] on div at bounding box center [663, 239] width 29 height 10
click at [662, 239] on div at bounding box center [663, 239] width 29 height 10
click at [660, 241] on icon at bounding box center [659, 239] width 8 height 10
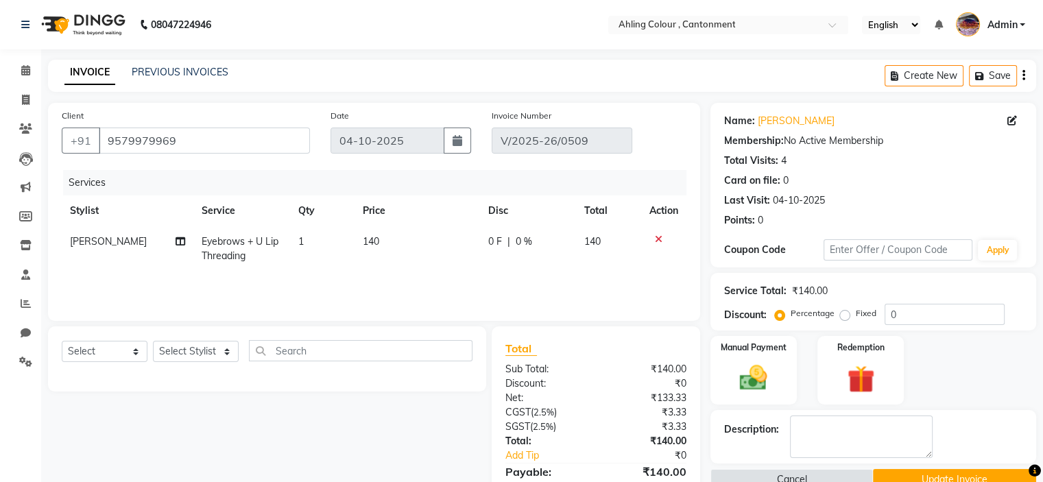
click at [660, 239] on icon at bounding box center [659, 239] width 8 height 10
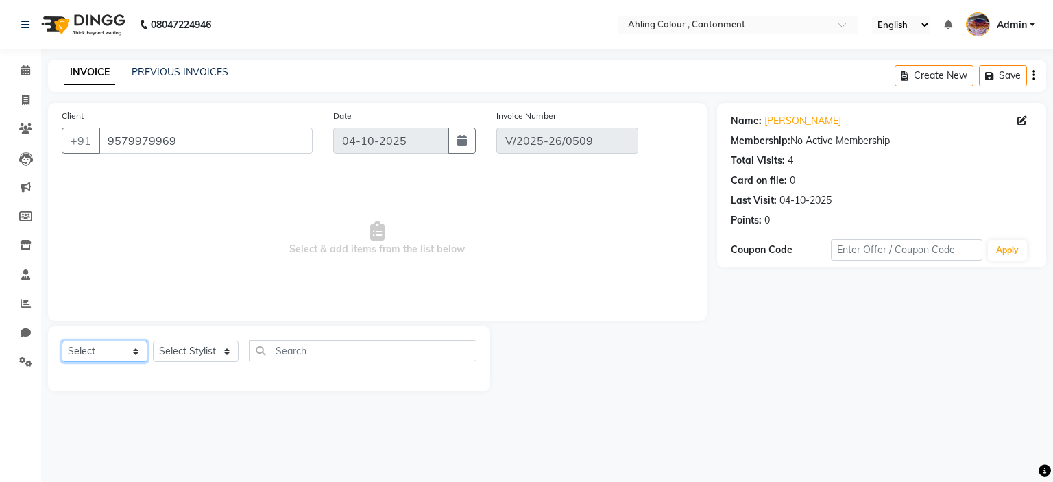
click at [81, 352] on select "Select Service Product Membership Package Voucher Prepaid Gift Card" at bounding box center [105, 351] width 86 height 21
select select "product"
click at [62, 341] on select "Select Service Product Membership Package Voucher Prepaid Gift Card" at bounding box center [105, 351] width 86 height 21
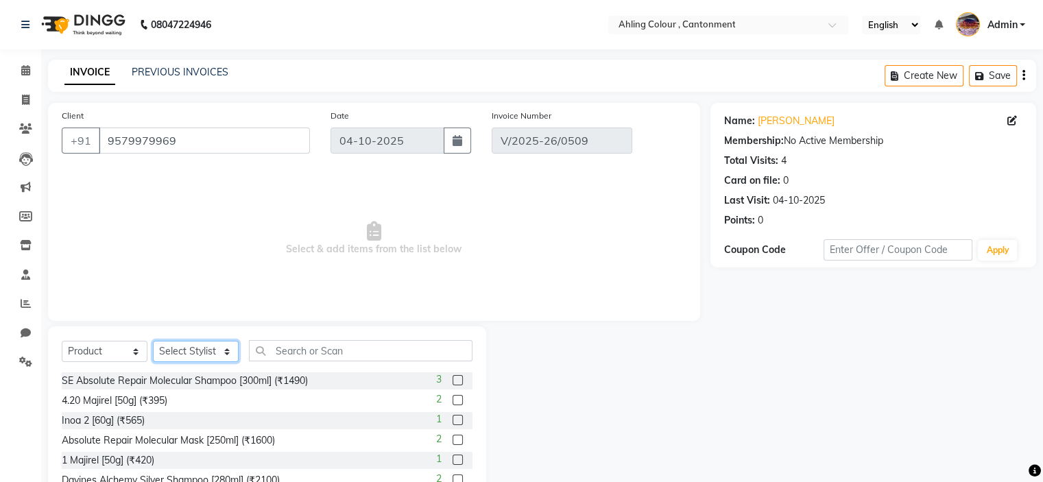
click at [188, 353] on select "Select Stylist Ahling Devika Sanu Sheela Tayyaba Yen" at bounding box center [196, 351] width 86 height 21
select select "72146"
click at [153, 341] on select "Select Stylist Ahling Devika Sanu Sheela Tayyaba Yen" at bounding box center [196, 351] width 86 height 21
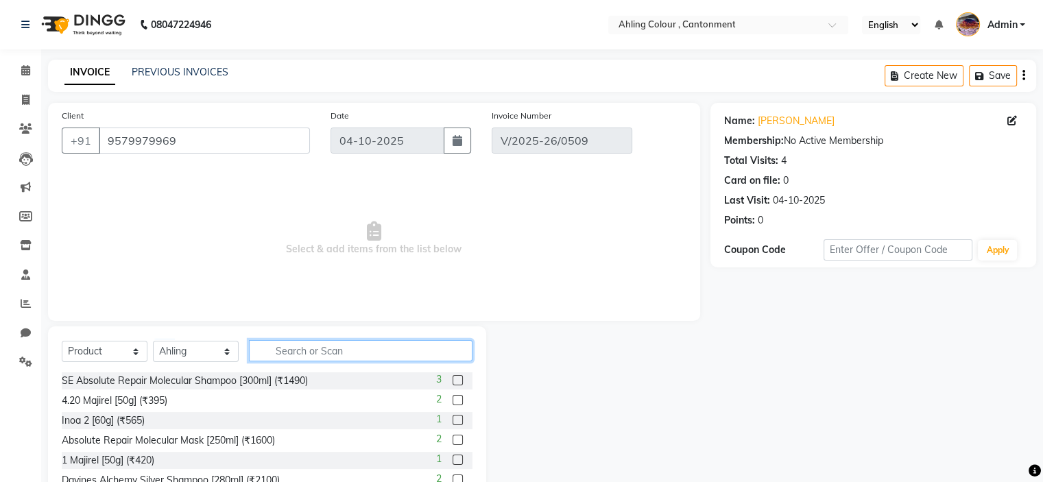
click at [390, 350] on input "text" at bounding box center [361, 350] width 224 height 21
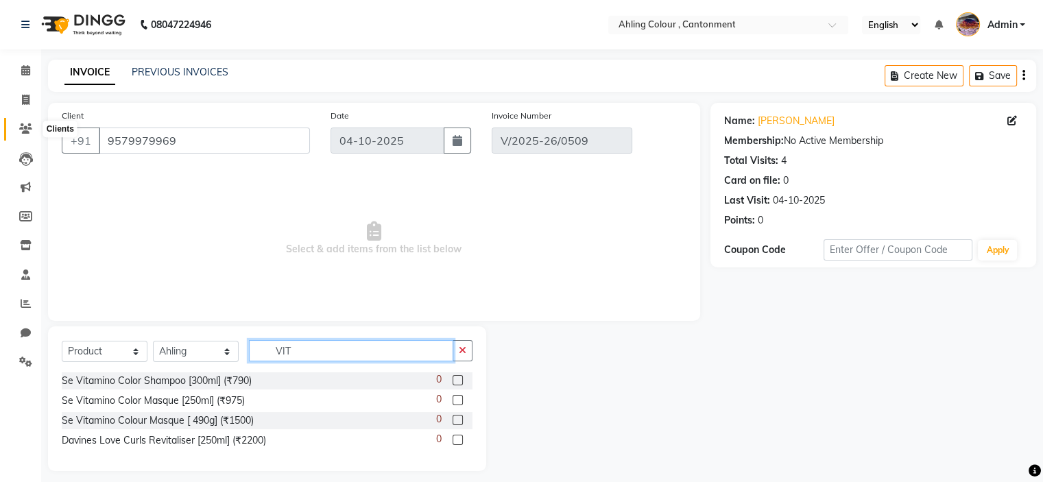
type input "VIT"
click at [24, 123] on icon at bounding box center [25, 128] width 13 height 10
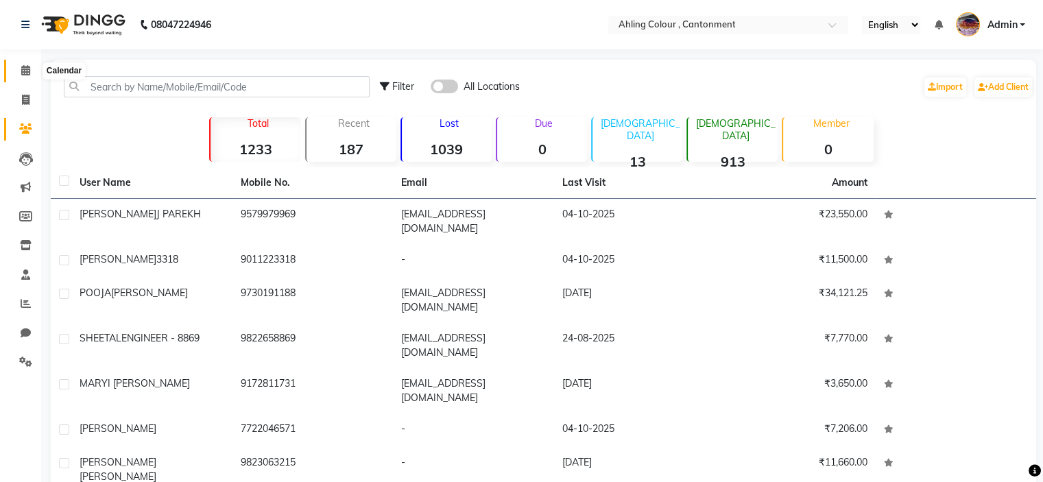
click at [23, 67] on icon at bounding box center [25, 70] width 9 height 10
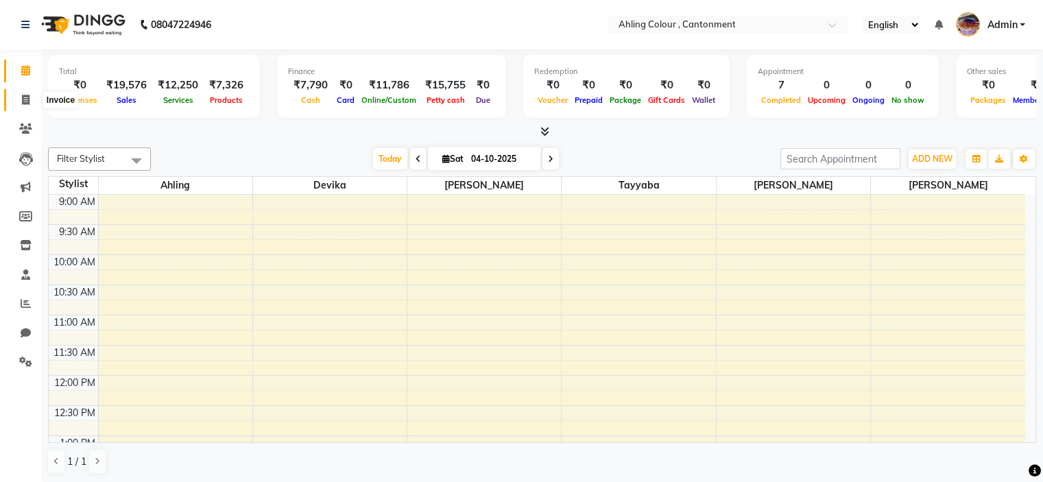
click at [22, 98] on icon at bounding box center [26, 100] width 8 height 10
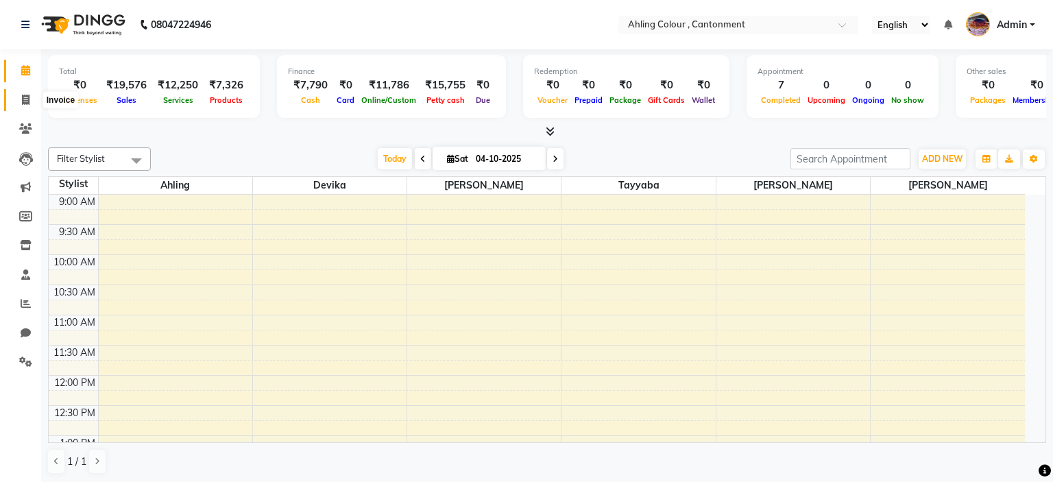
select select "7830"
select select "service"
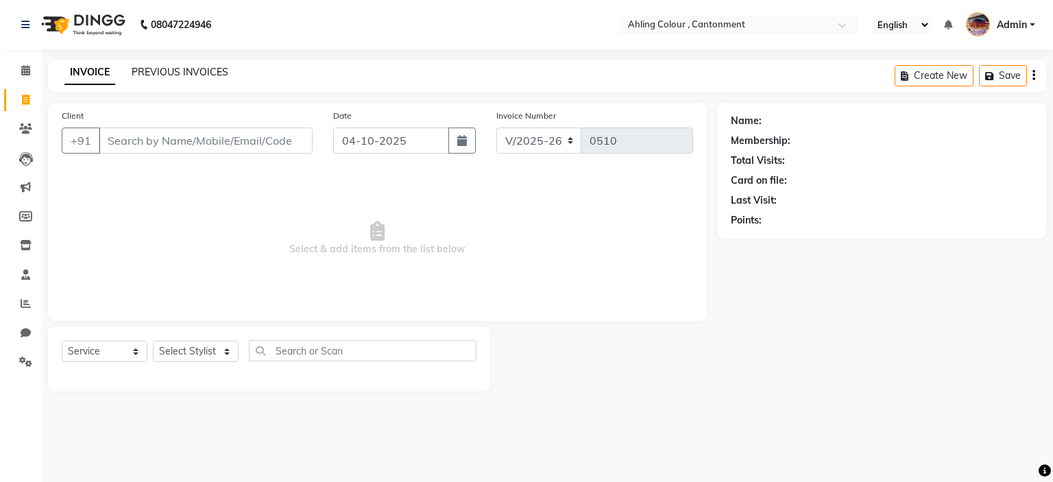
click at [200, 71] on link "PREVIOUS INVOICES" at bounding box center [180, 72] width 97 height 12
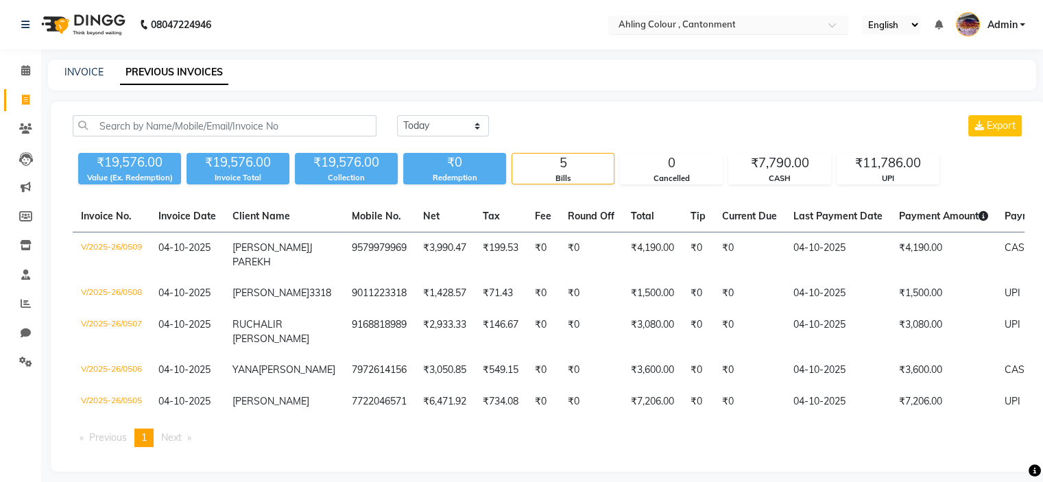
click at [659, 25] on input "text" at bounding box center [714, 26] width 199 height 14
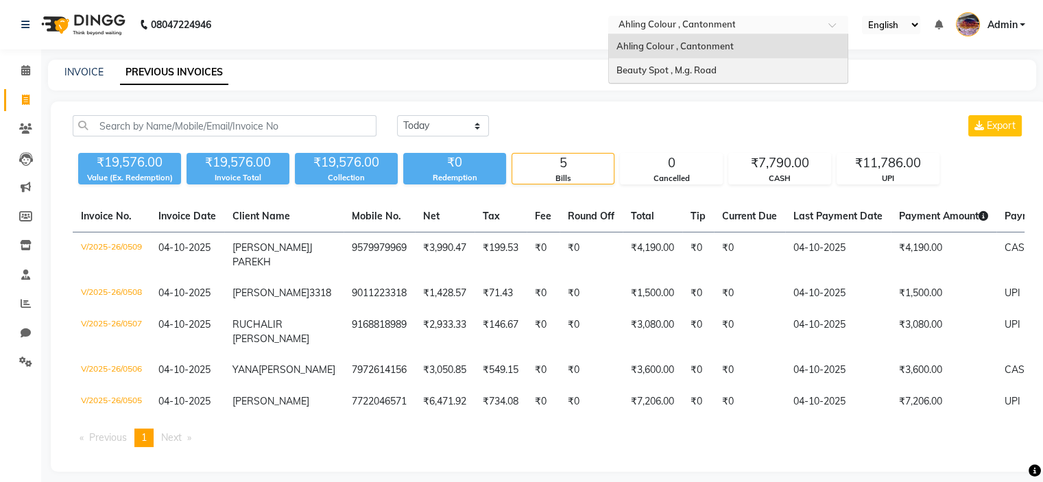
click at [635, 67] on span "Beauty Spot , M.g. Road" at bounding box center [666, 69] width 100 height 11
